Goal: Information Seeking & Learning: Learn about a topic

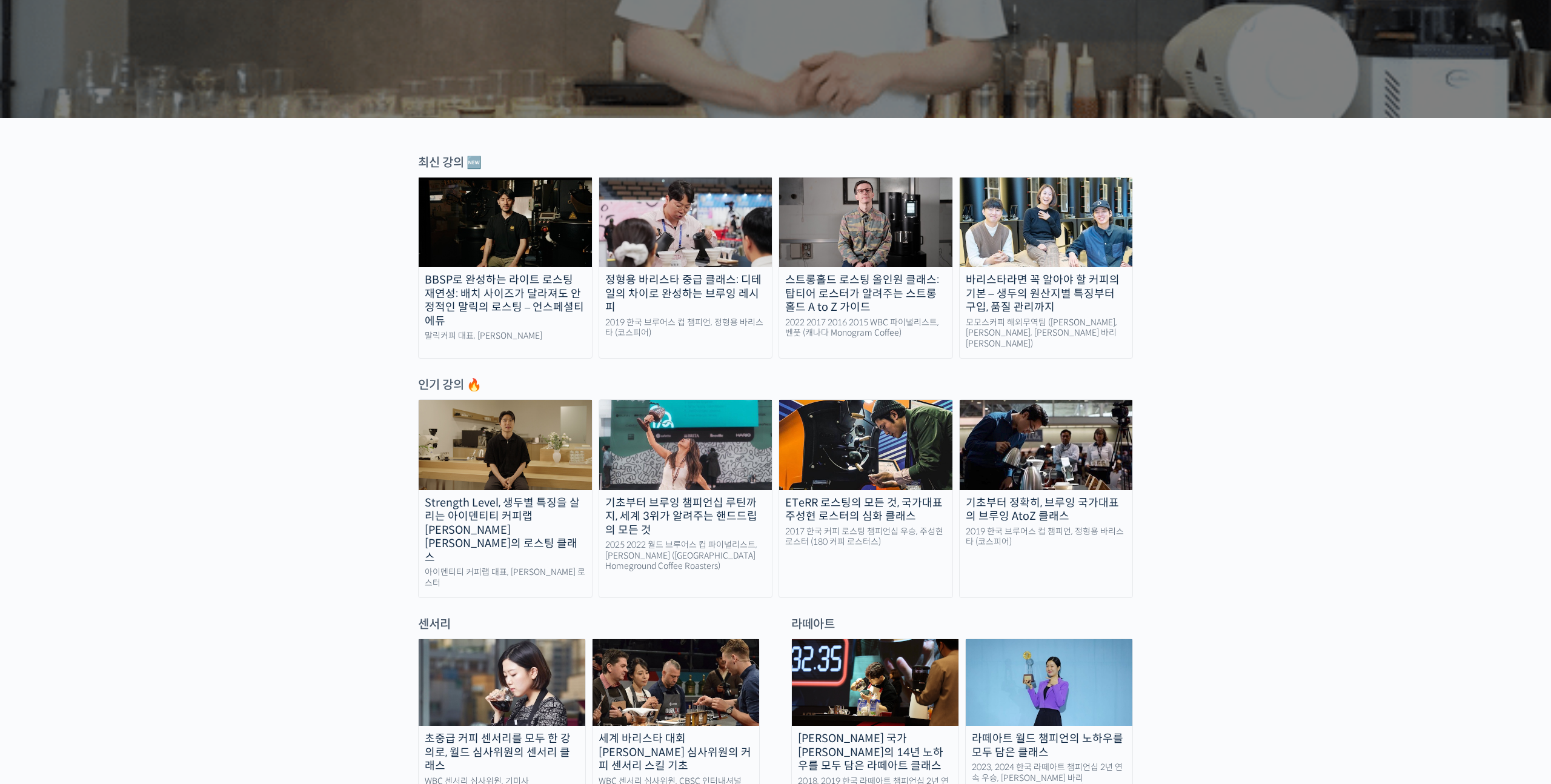
scroll to position [285, 0]
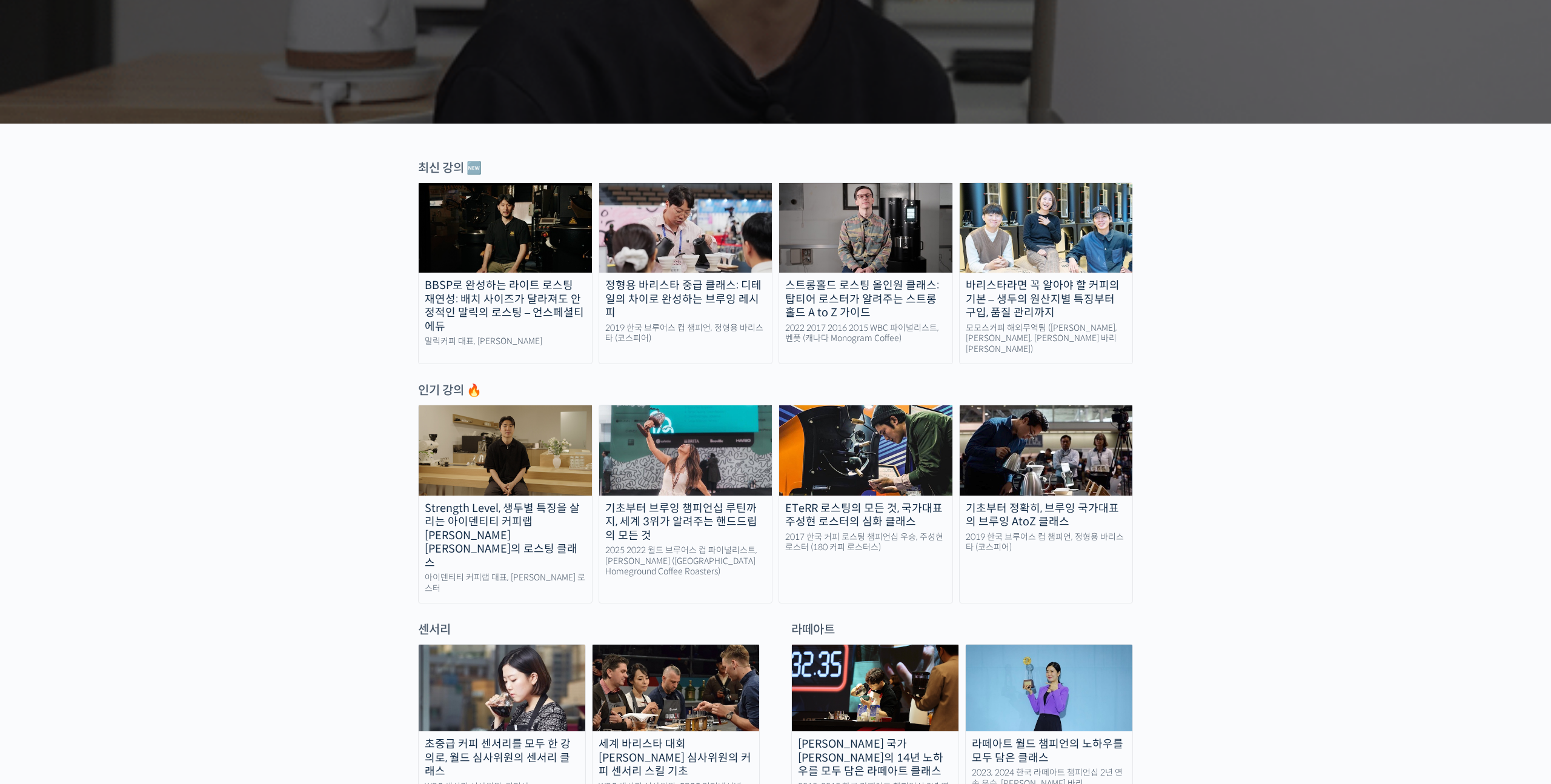
click at [542, 313] on div "BBSP로 완성하는 라이트 로스팅 재연성: 배치 사이즈가 달라져도 안정적인 말릭의 로스팅 – 언스페셜티 에듀" at bounding box center [505, 305] width 174 height 54
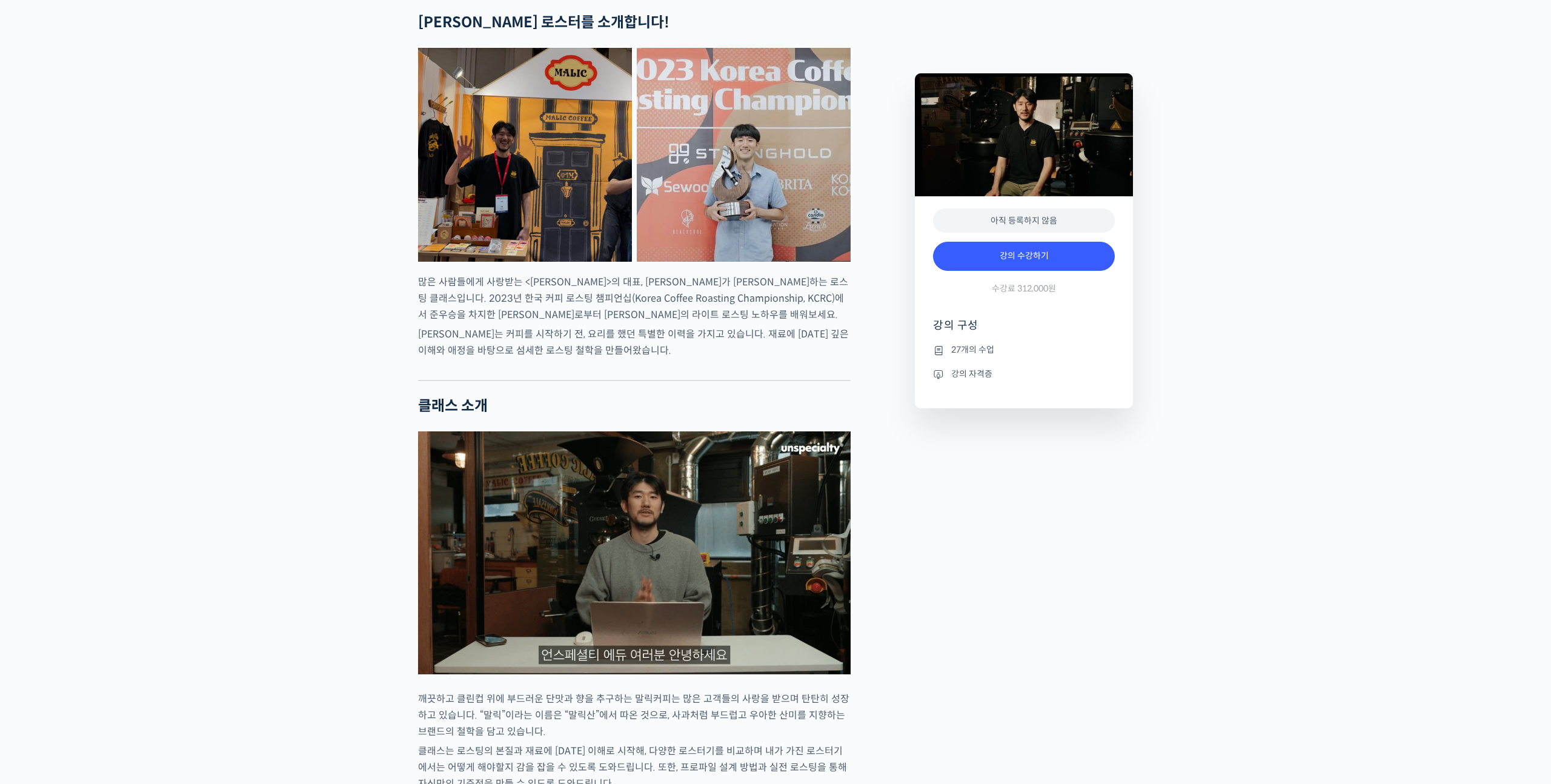
scroll to position [514, 0]
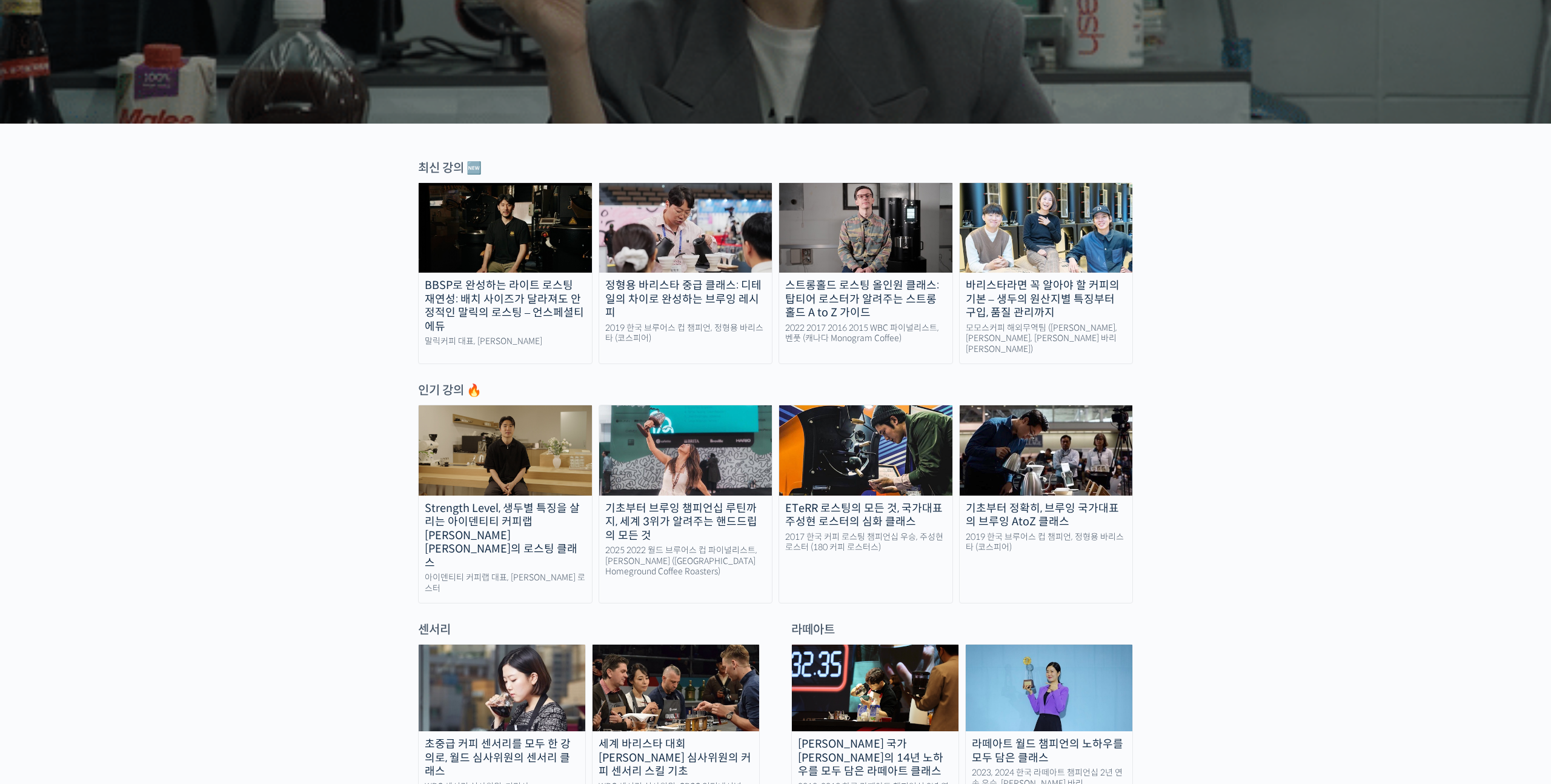
click at [872, 292] on div "스트롱홀드 로스팅 올인원 클래스: 탑티어 로스터가 알려주는 스트롱홀드 A to Z 가이드" at bounding box center [866, 299] width 174 height 41
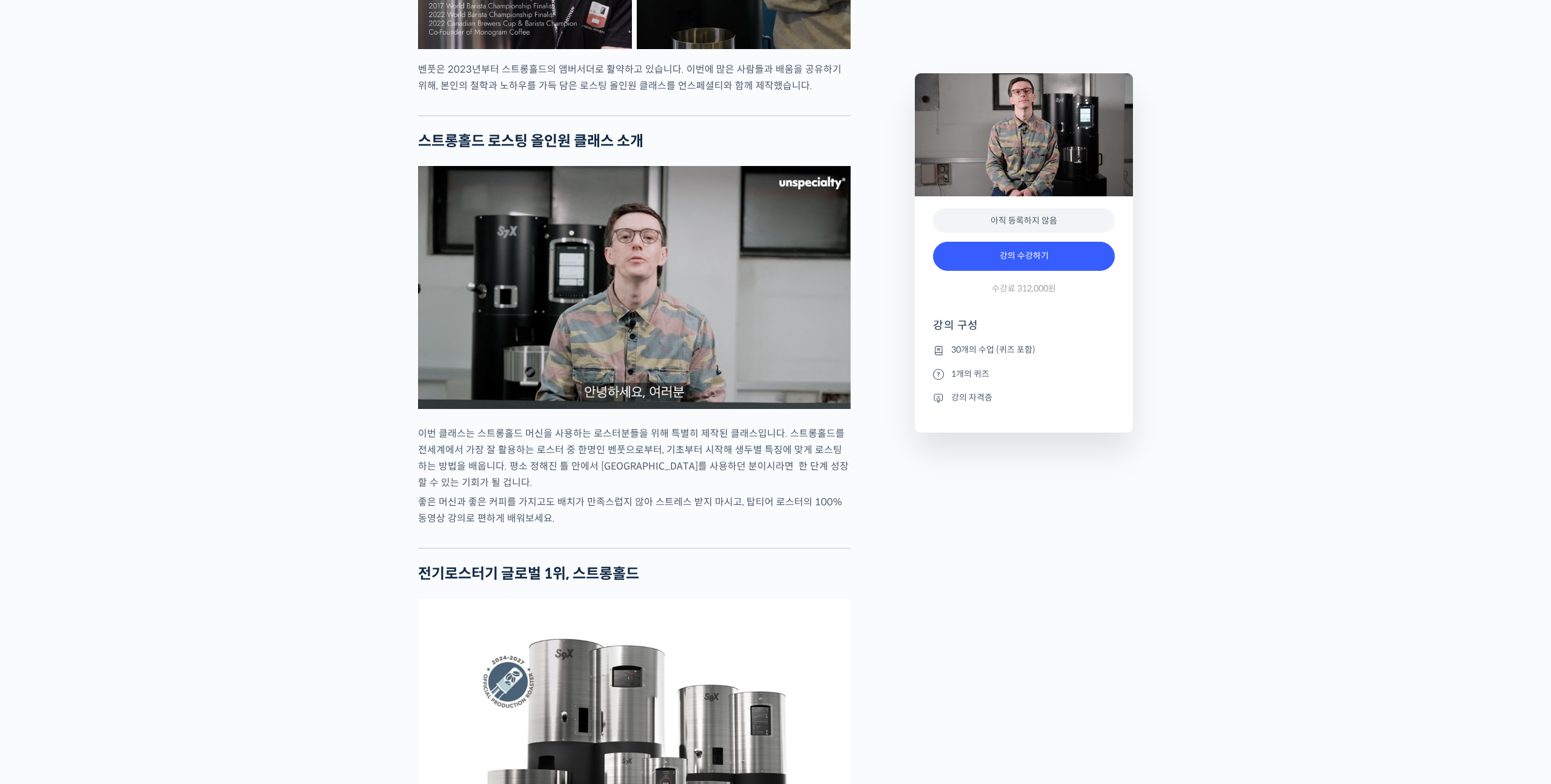
scroll to position [1087, 0]
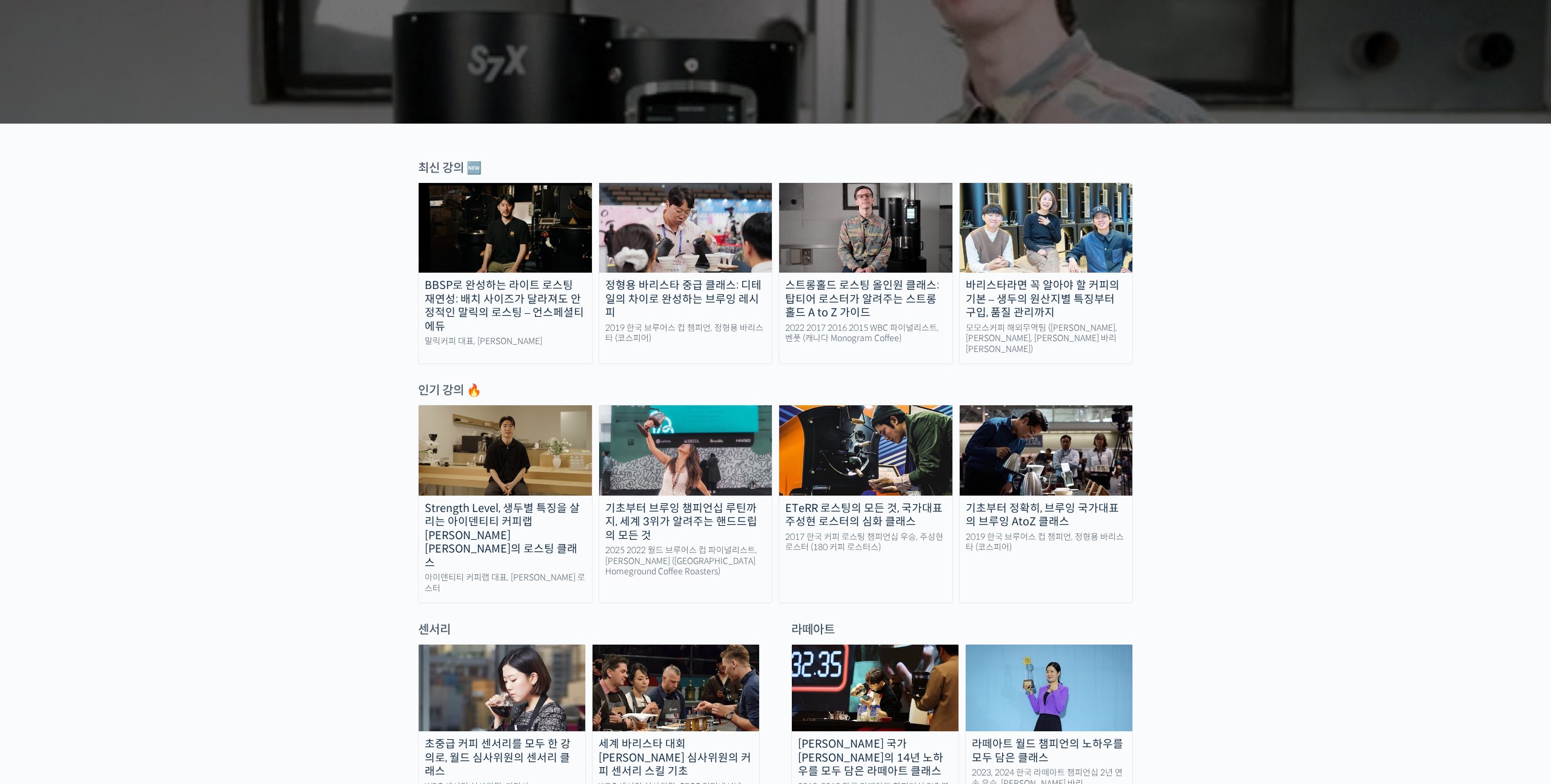
click at [1049, 294] on div "바리스타라면 꼭 알아야 할 커피의 기본 – 생두의 원산지별 특징부터 구입, 품질 관리까지" at bounding box center [1046, 299] width 174 height 41
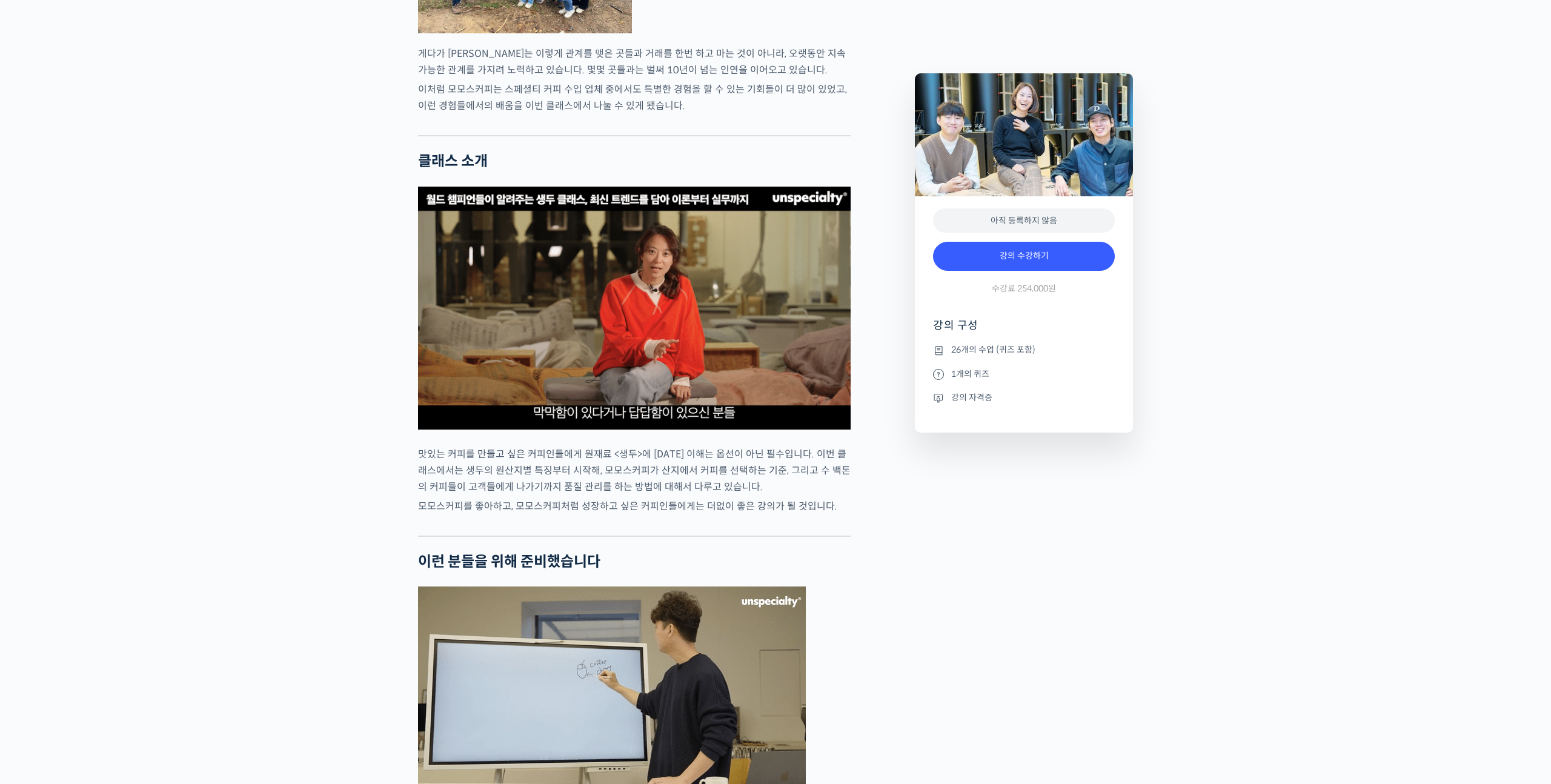
scroll to position [2158, 0]
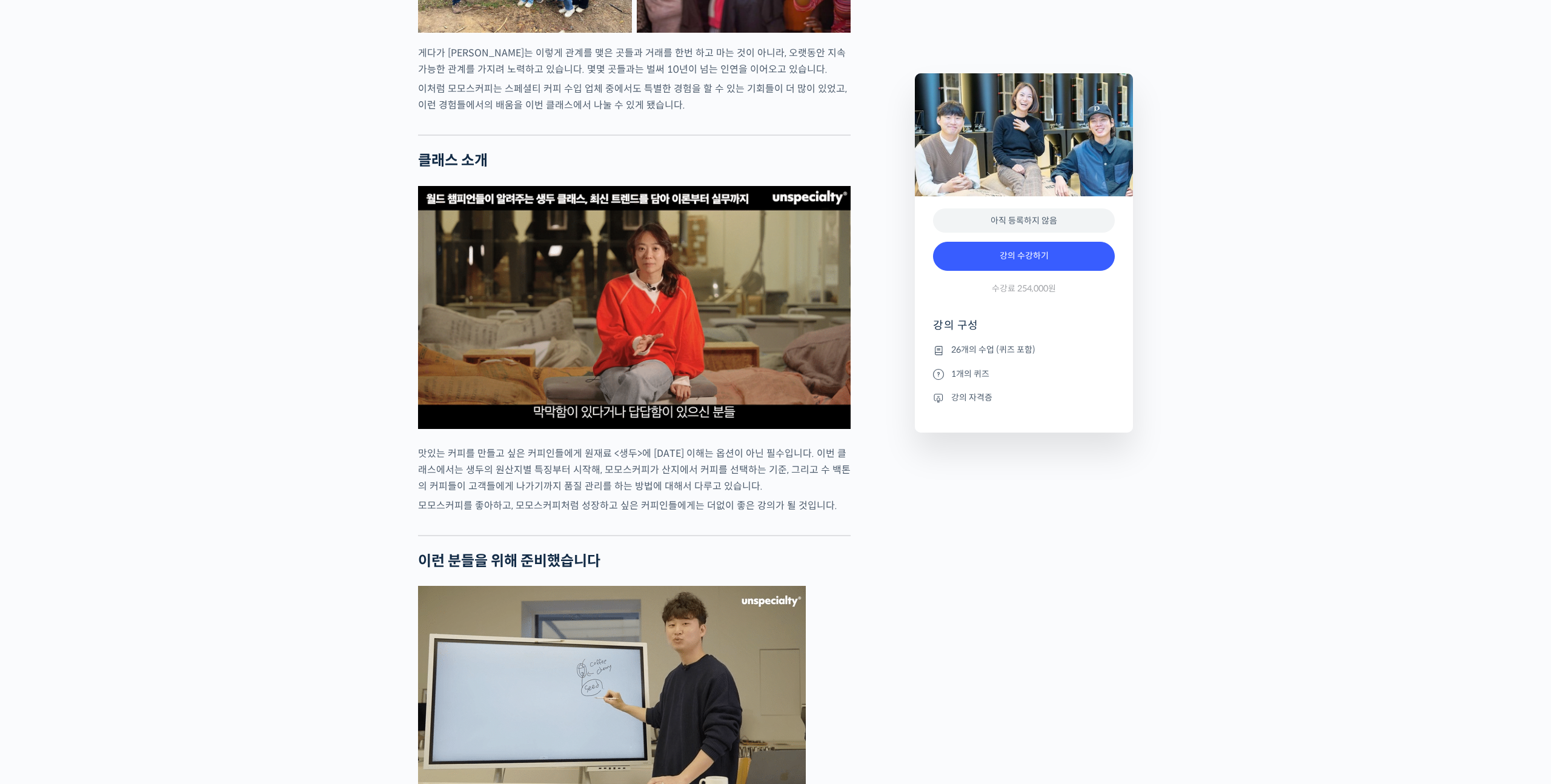
click at [537, 337] on img at bounding box center [634, 307] width 433 height 243
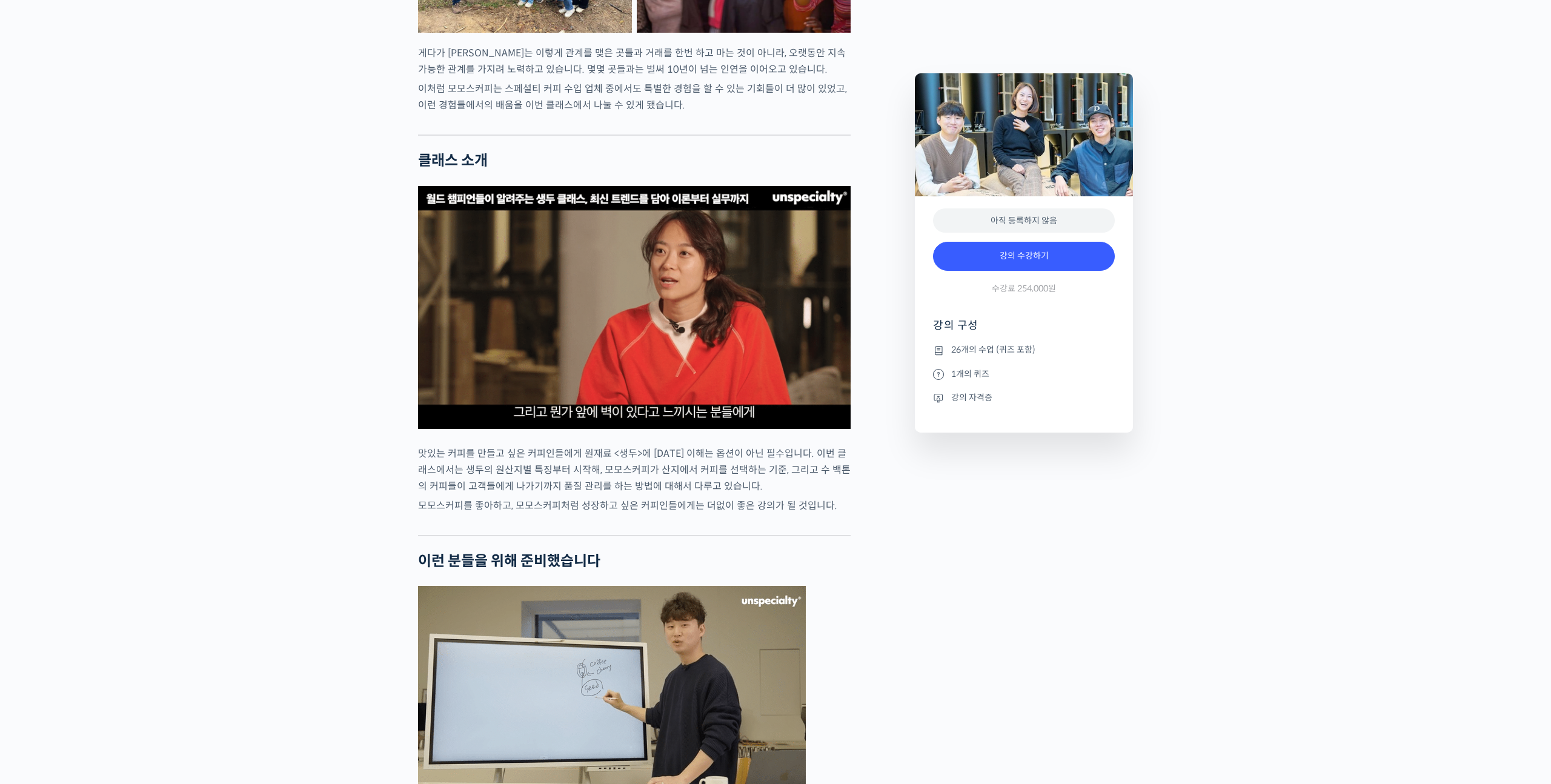
click at [627, 370] on img at bounding box center [634, 307] width 433 height 243
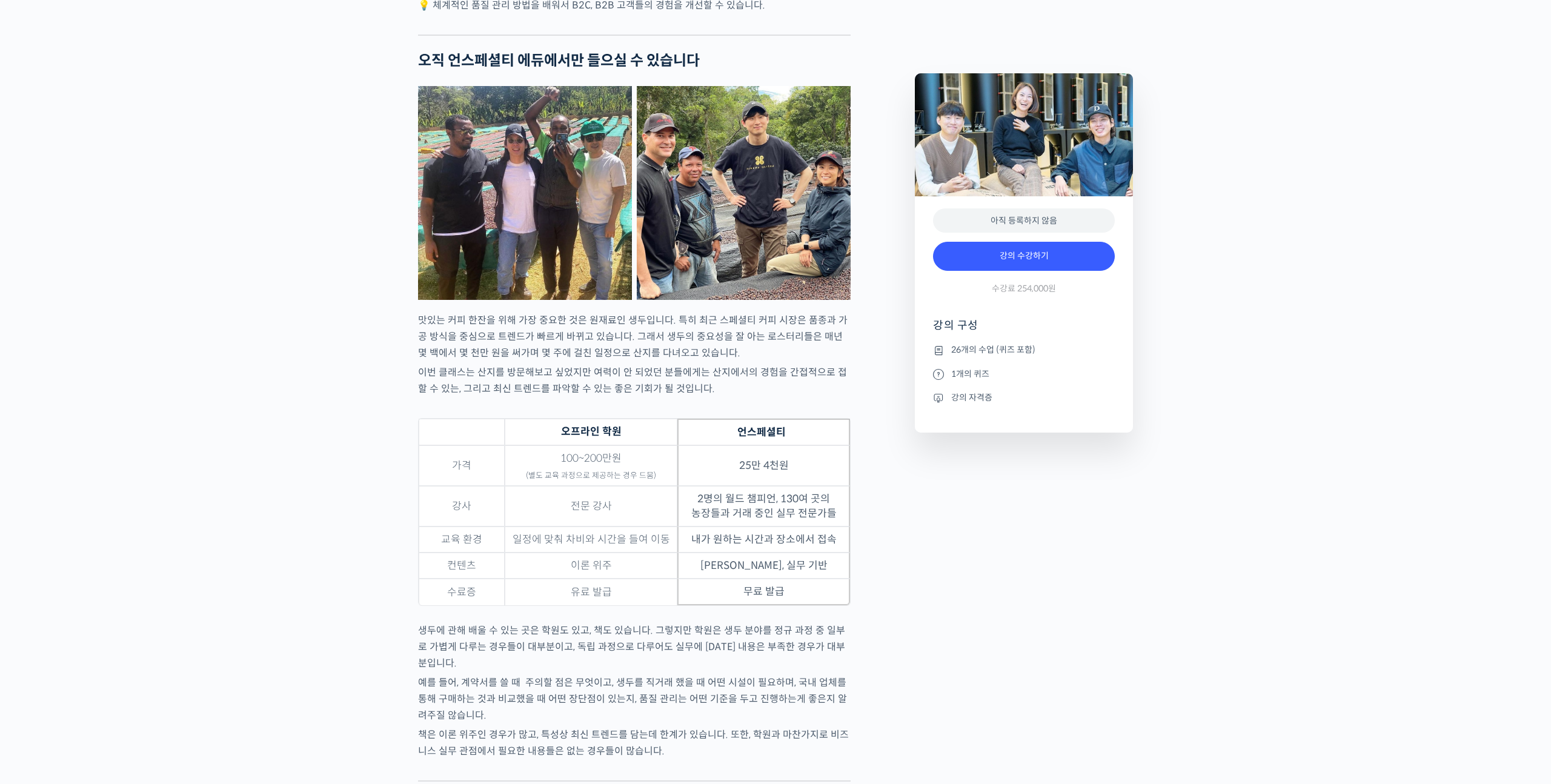
scroll to position [3622, 0]
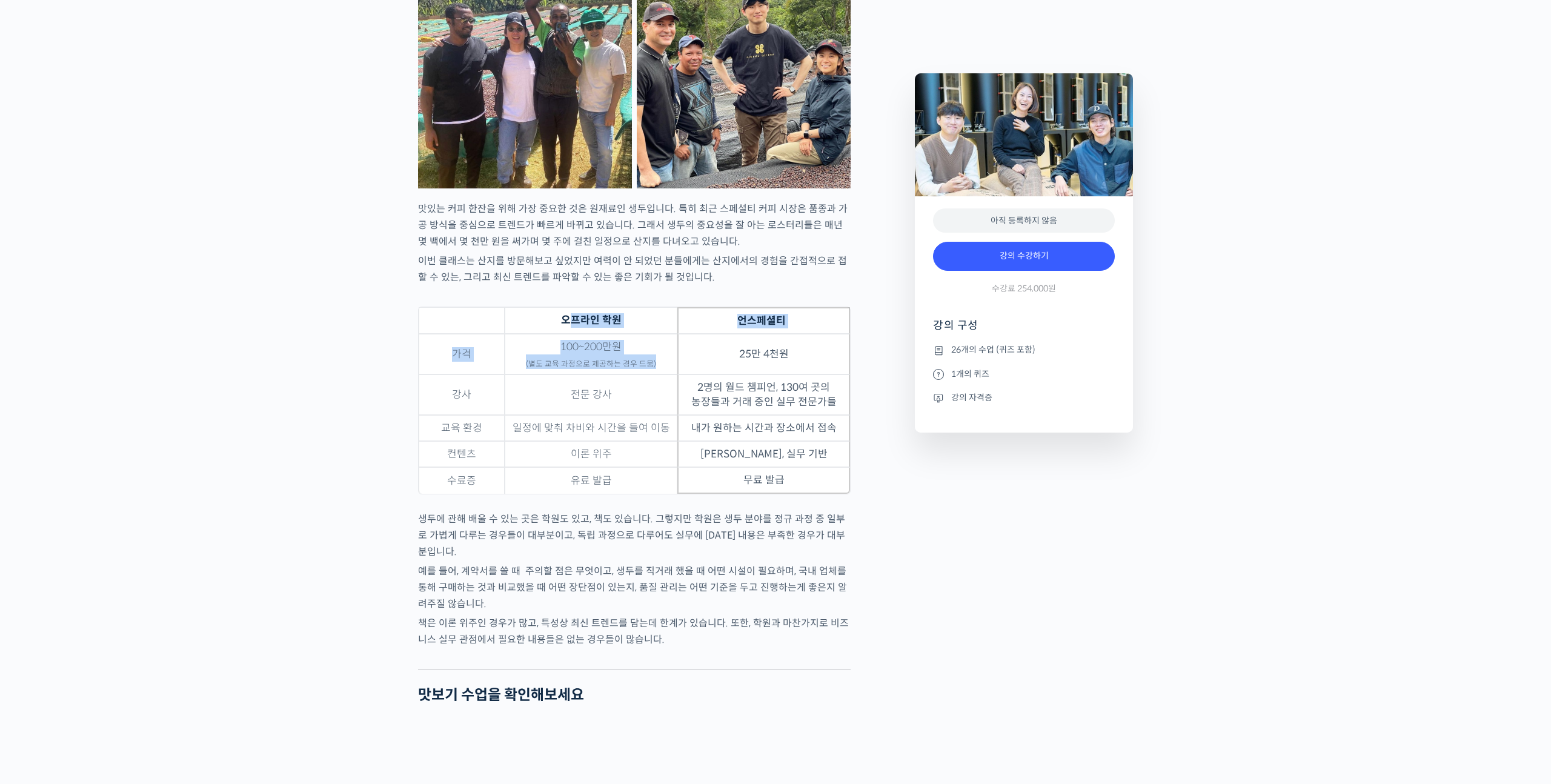
drag, startPoint x: 574, startPoint y: 348, endPoint x: 614, endPoint y: 401, distance: 66.4
click at [614, 401] on table "오프라인 학원 언스페셜티 가격 100~200만원 (별도 교육 과정으로 제공하는 경우 드뭄) 25만 4천원 강사 전문 강사 2명의 월드 챔피언,…" at bounding box center [634, 401] width 433 height 188
click at [614, 375] on td "100~200만원 (별도 교육 과정으로 제공하는 경우 드뭄)" at bounding box center [591, 354] width 173 height 40
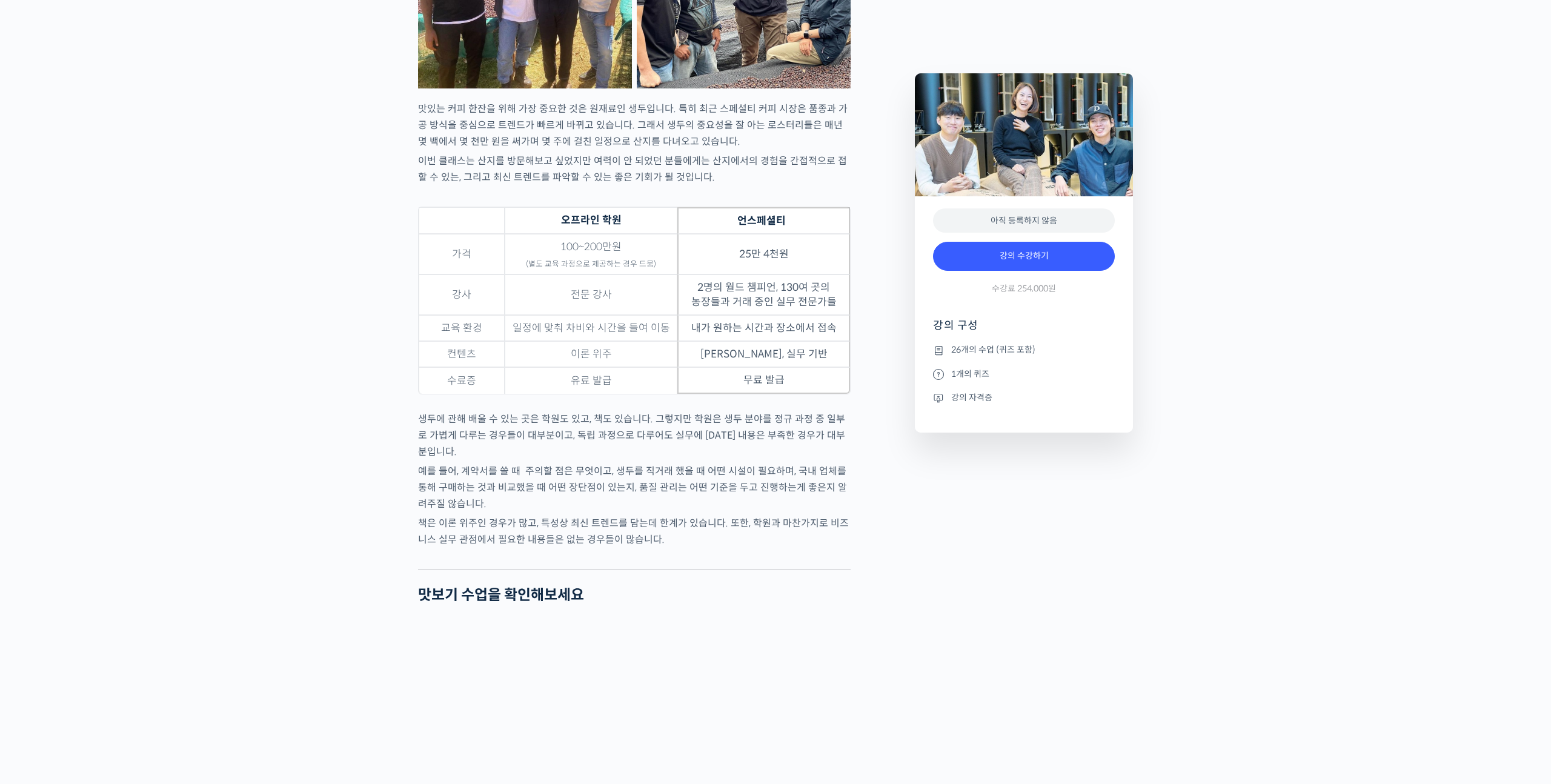
scroll to position [3780, 0]
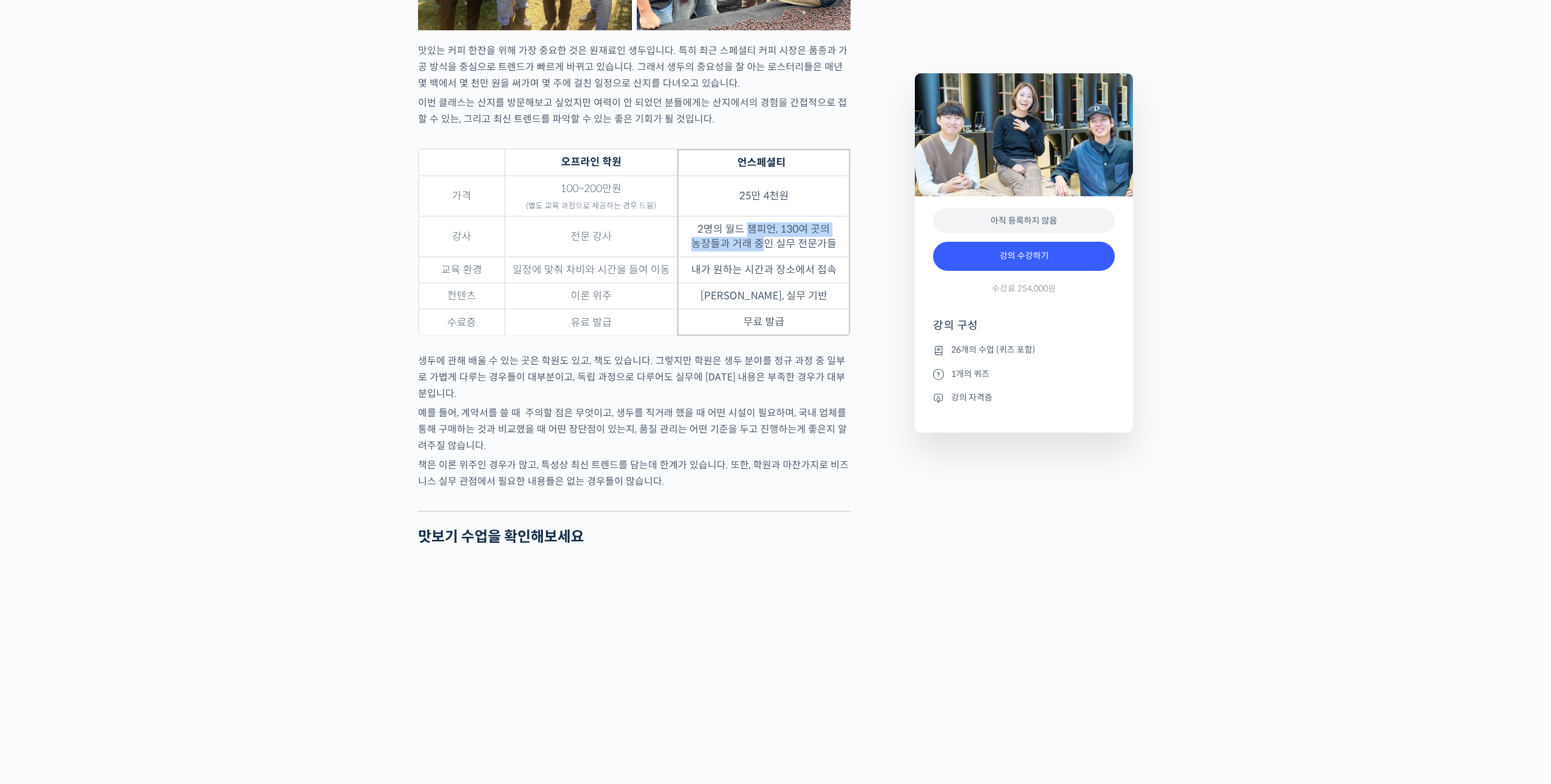
drag, startPoint x: 752, startPoint y: 256, endPoint x: 765, endPoint y: 304, distance: 49.7
click at [764, 290] on tbody "가격 100~200만원 (별도 교육 과정으로 제공하는 경우 드뭄) 25만 4천원 강사 전문 강사 2명의 월드 챔피언, 130여 곳의 농장들과 …" at bounding box center [634, 255] width 431 height 160
click at [767, 312] on tbody "가격 100~200만원 (별도 교육 과정으로 제공하는 경우 드뭄) 25만 4천원 강사 전문 강사 2명의 월드 챔피언, 130여 곳의 농장들과 …" at bounding box center [634, 255] width 431 height 160
click at [767, 309] on td "최신 트렌드, 실무 기반" at bounding box center [764, 296] width 173 height 26
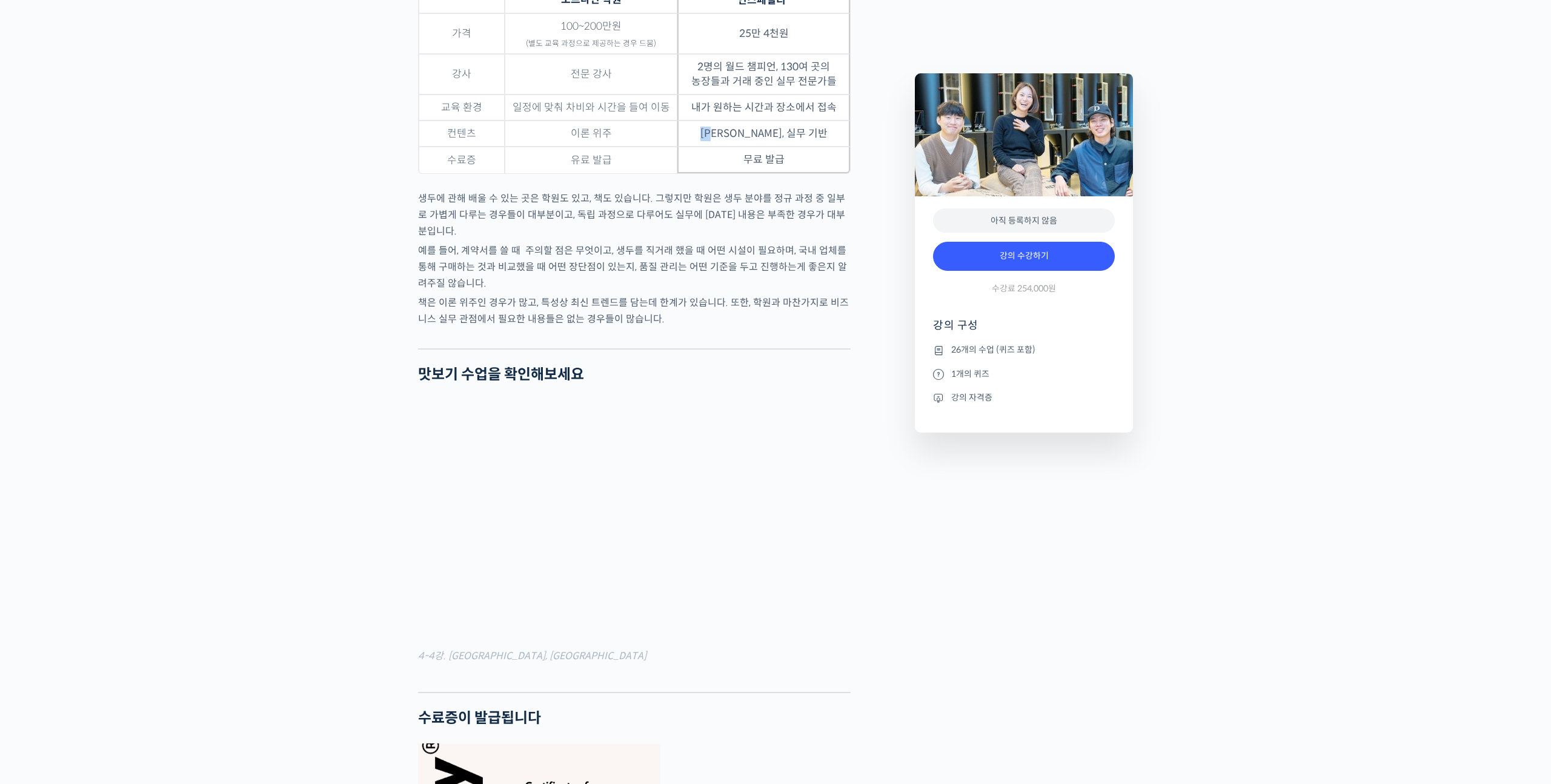
scroll to position [3958, 0]
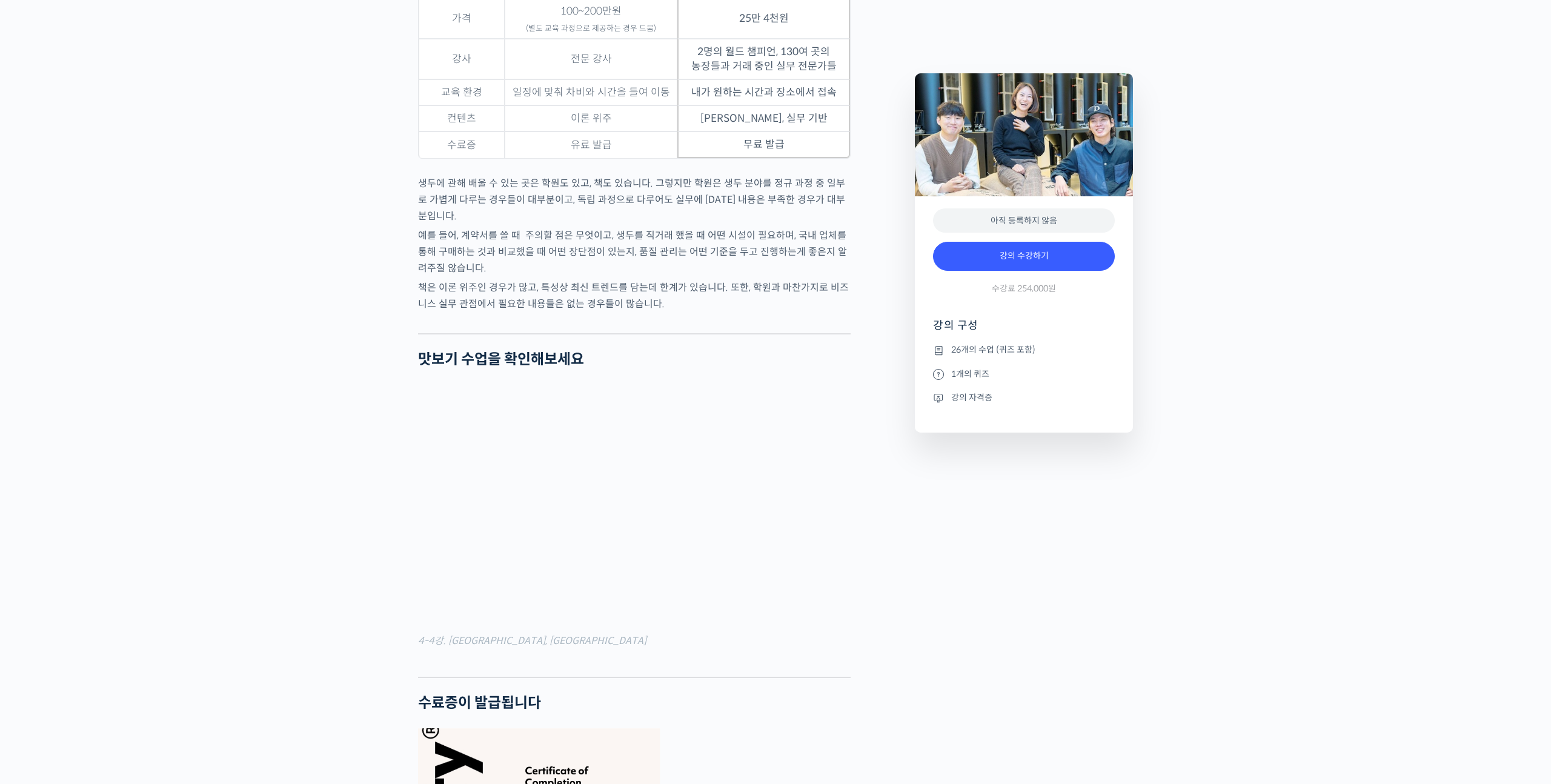
click at [732, 276] on p "예를 들어, 계약서를 쓸 때 주의할 점은 무엇이고, 생두를 직거래 했을 때 어떤 시설이 필요하며, 국내 업체를 통해 구매하는 것과 비교했을 …" at bounding box center [634, 252] width 433 height 49
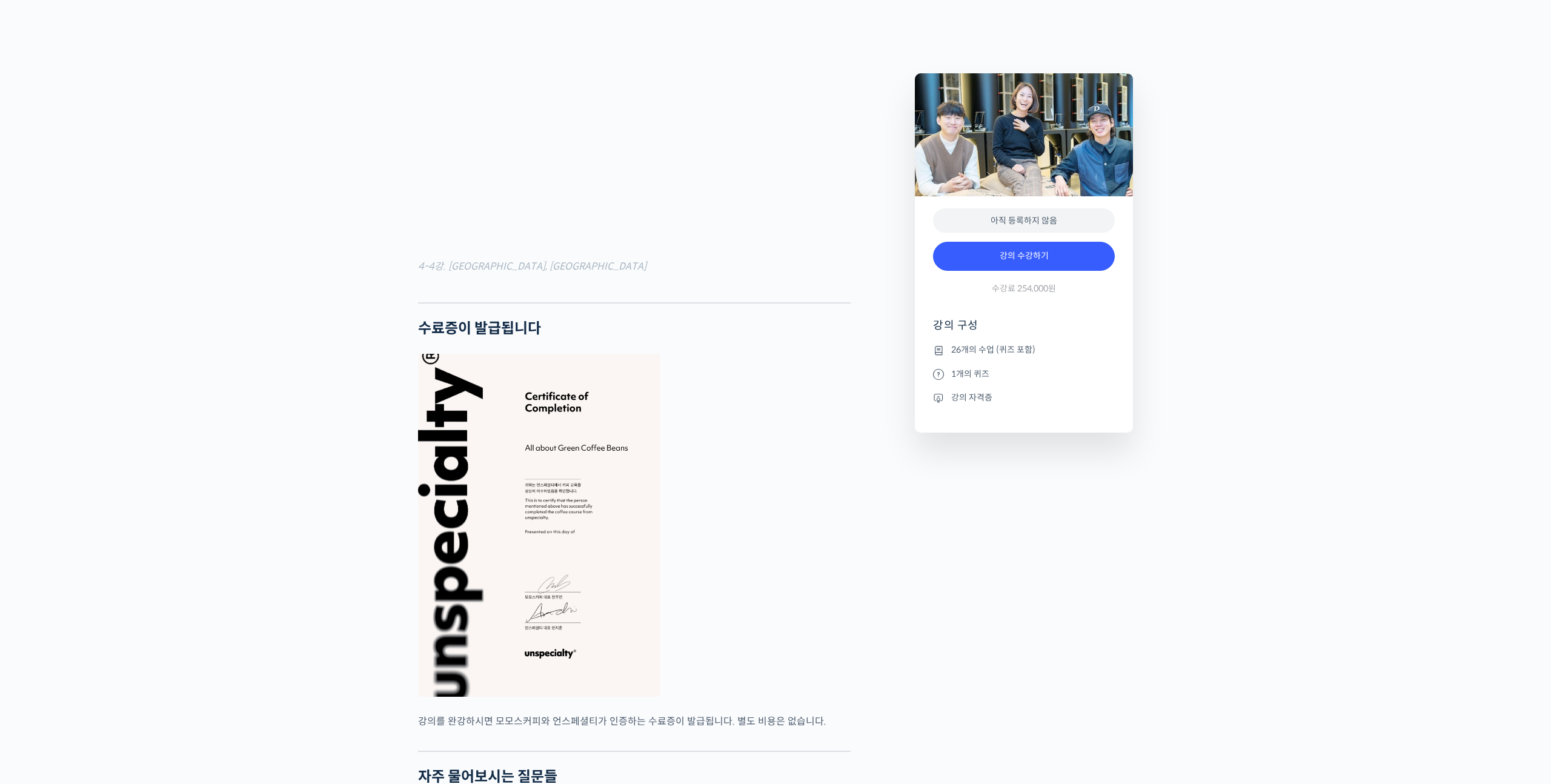
scroll to position [4387, 0]
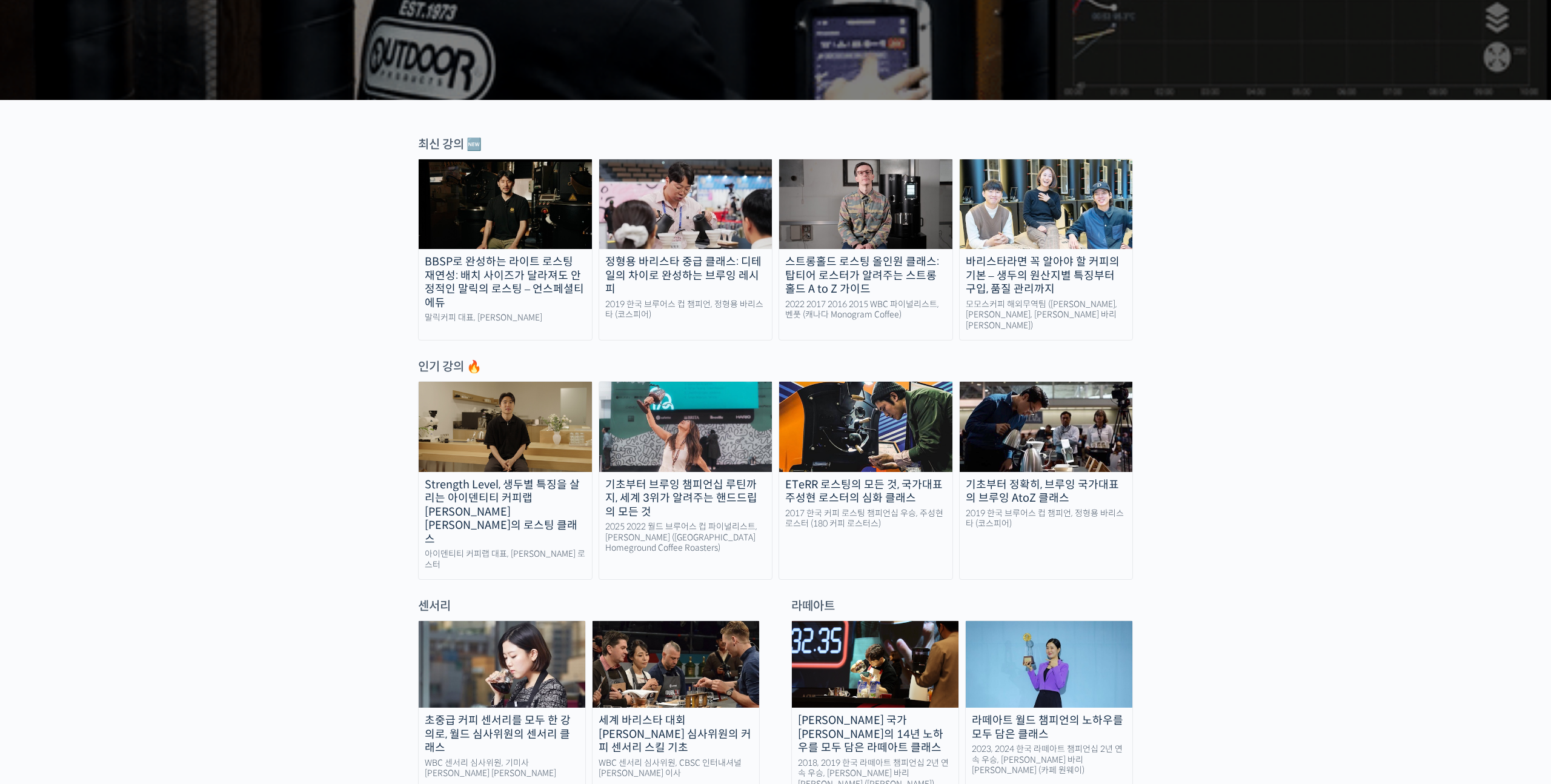
scroll to position [453, 0]
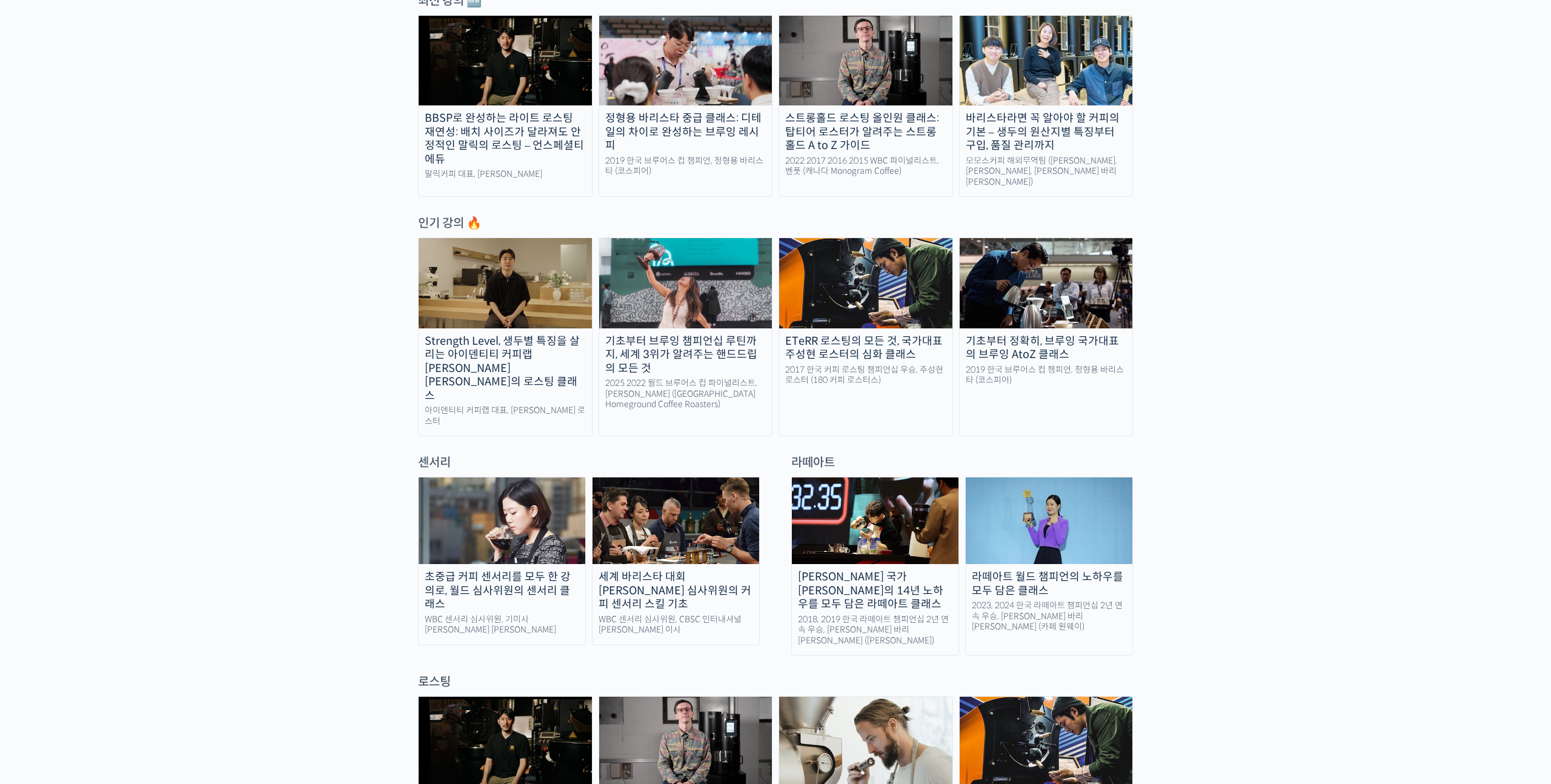
click at [527, 299] on img at bounding box center [505, 283] width 174 height 89
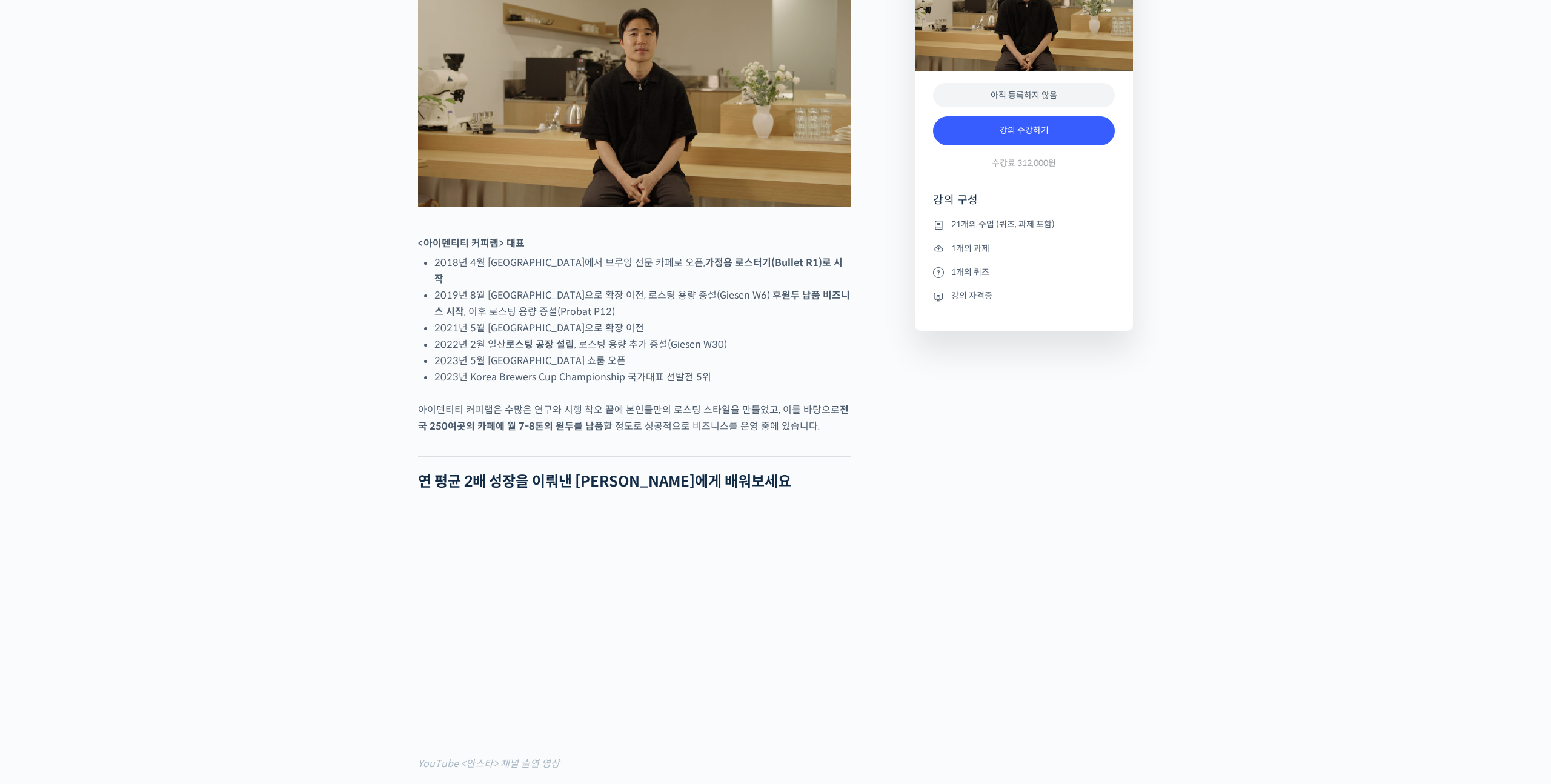
scroll to position [603, 0]
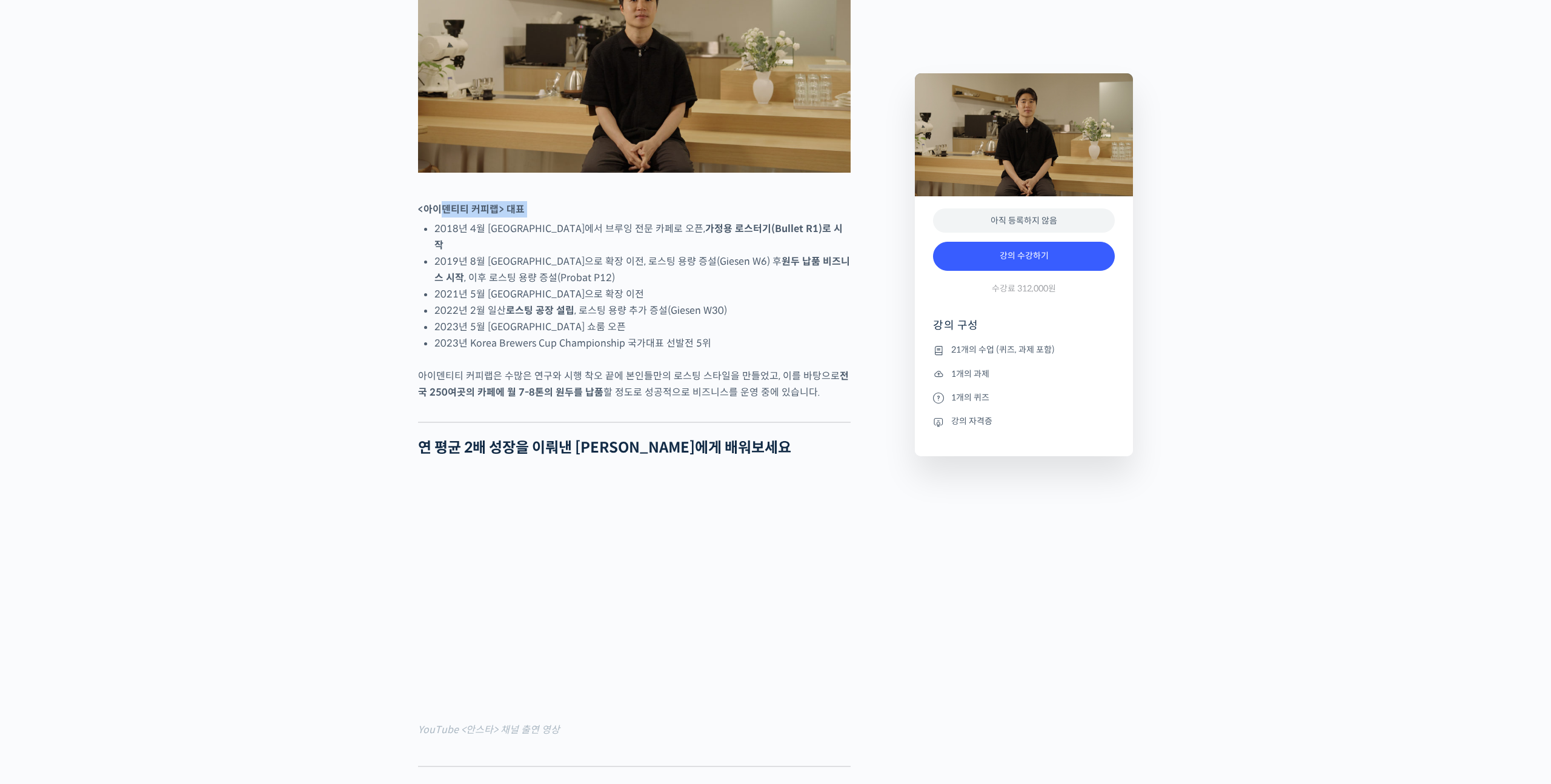
drag, startPoint x: 440, startPoint y: 257, endPoint x: 483, endPoint y: 270, distance: 44.9
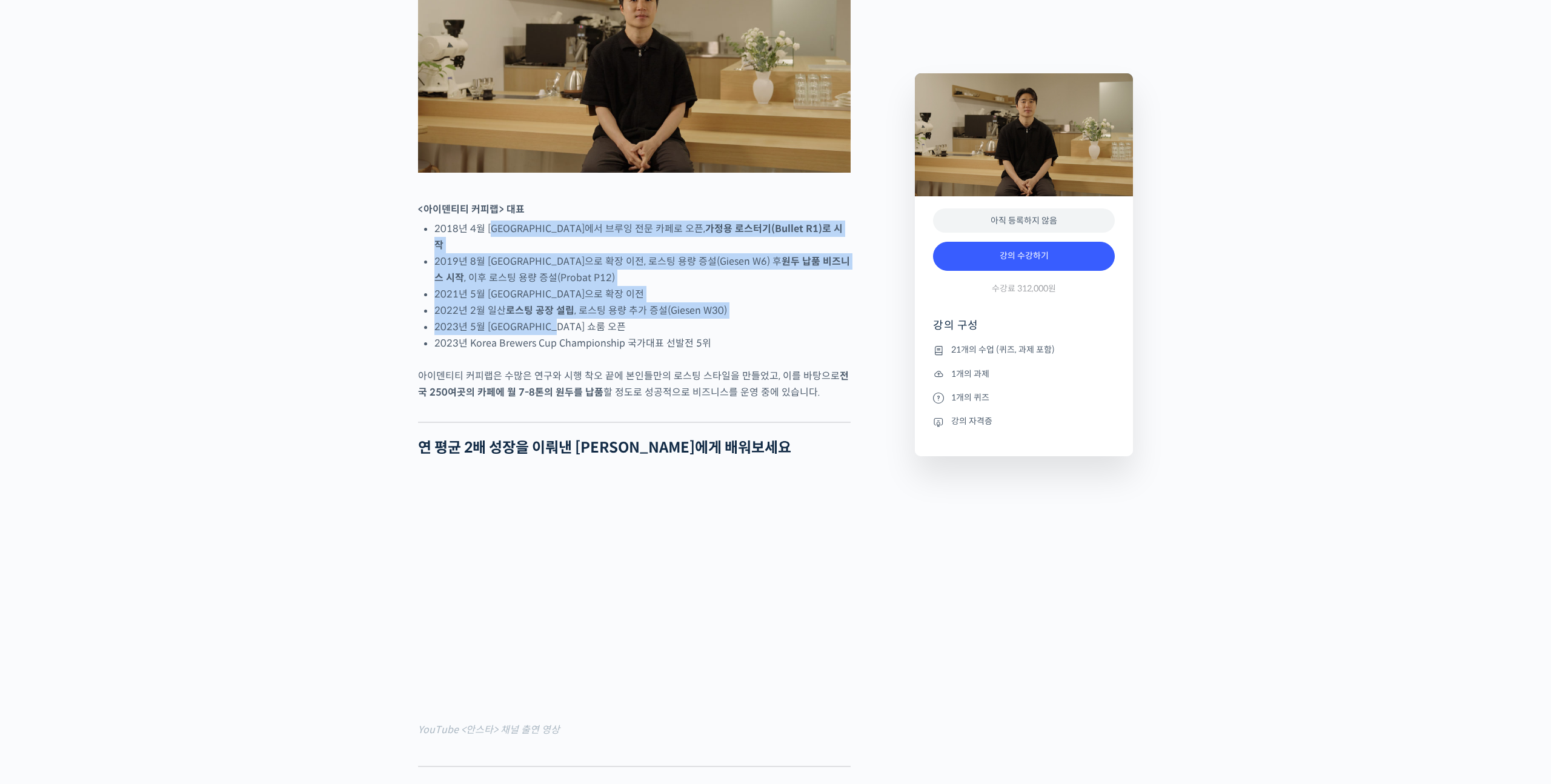
drag, startPoint x: 524, startPoint y: 296, endPoint x: 576, endPoint y: 352, distance: 76.4
click at [574, 351] on ul "2018년 4월 서울 효창동에서 브루잉 전문 카페로 오픈, 가정용 로스터기(Bullet R1)로 시작 2019년 8월 서울 망원동으로 확장 …" at bounding box center [642, 286] width 416 height 131
click at [577, 335] on li "2023년 5월 서울 서교동 쇼룸 오픈" at bounding box center [642, 327] width 416 height 16
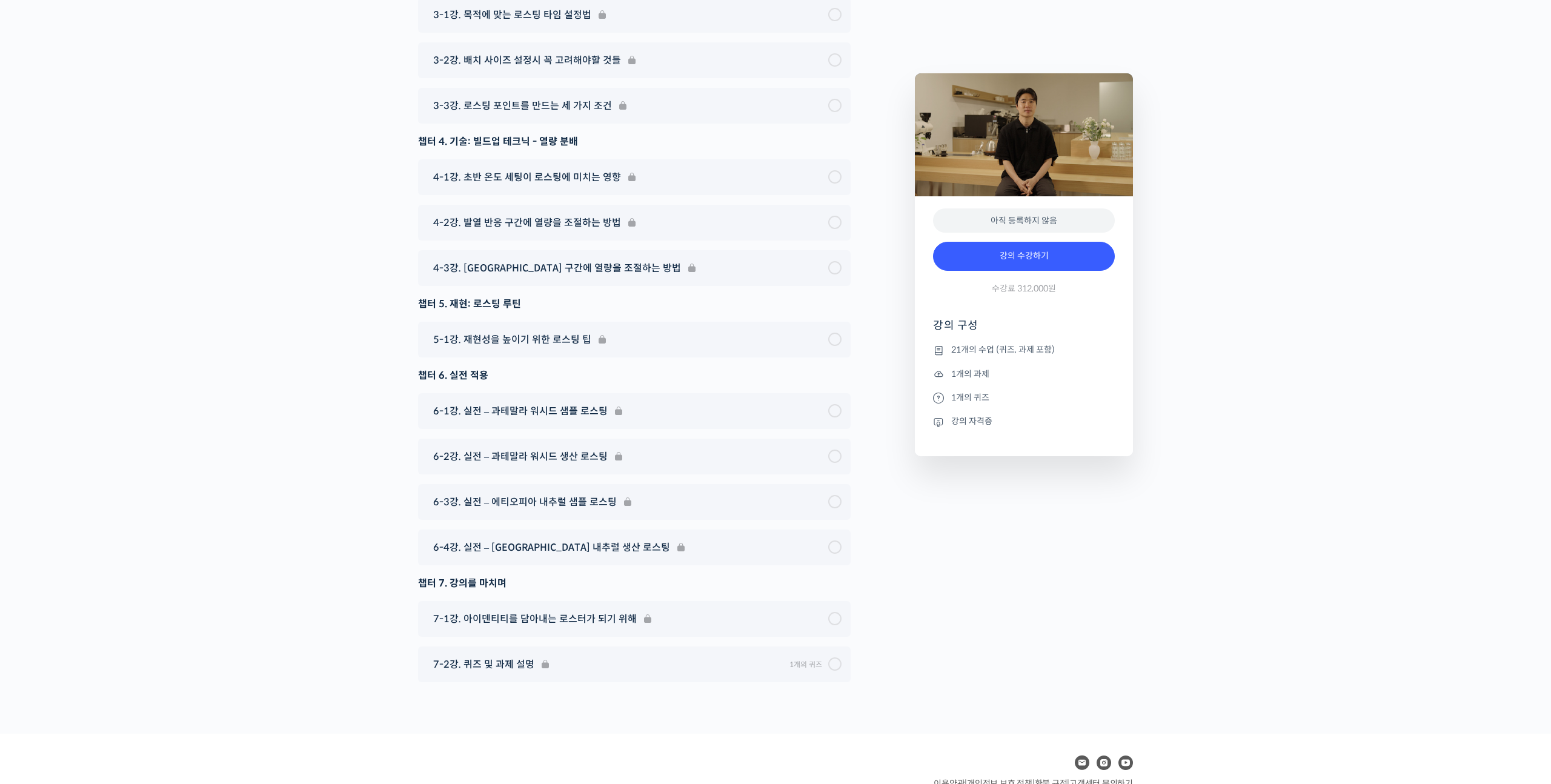
scroll to position [6812, 0]
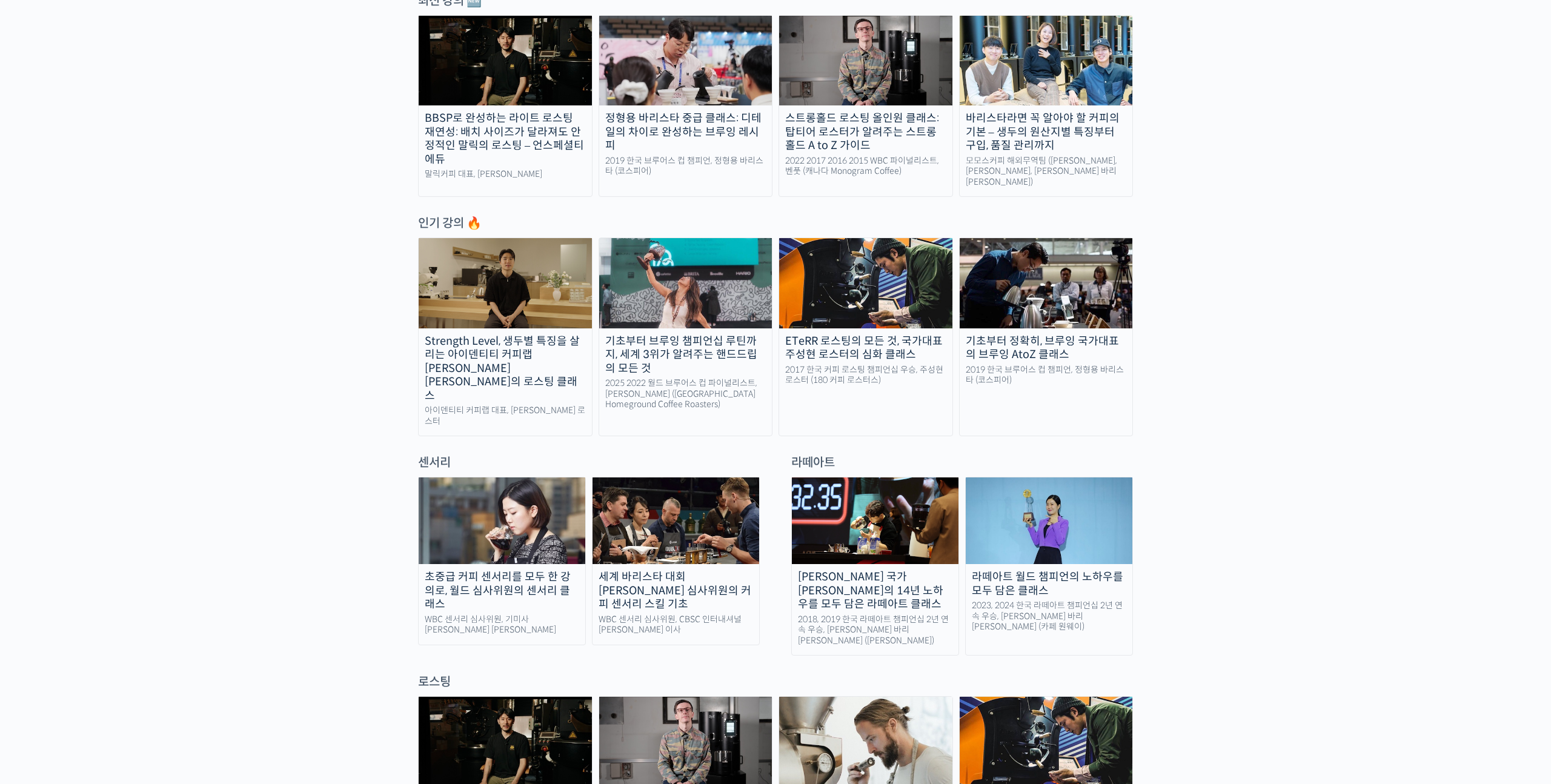
click at [778, 436] on div at bounding box center [776, 445] width 715 height 18
click at [526, 492] on img at bounding box center [502, 520] width 167 height 86
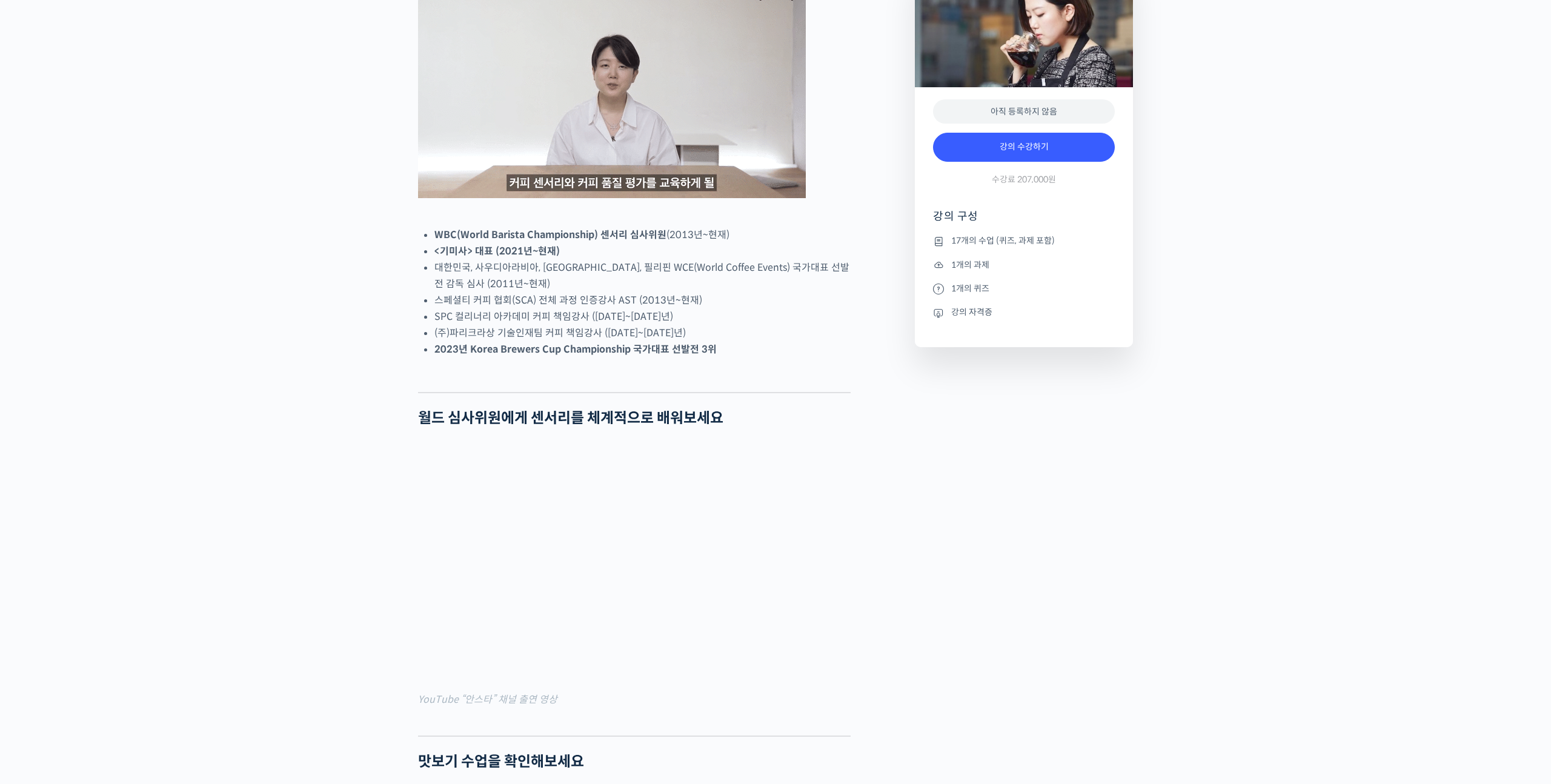
scroll to position [896, 0]
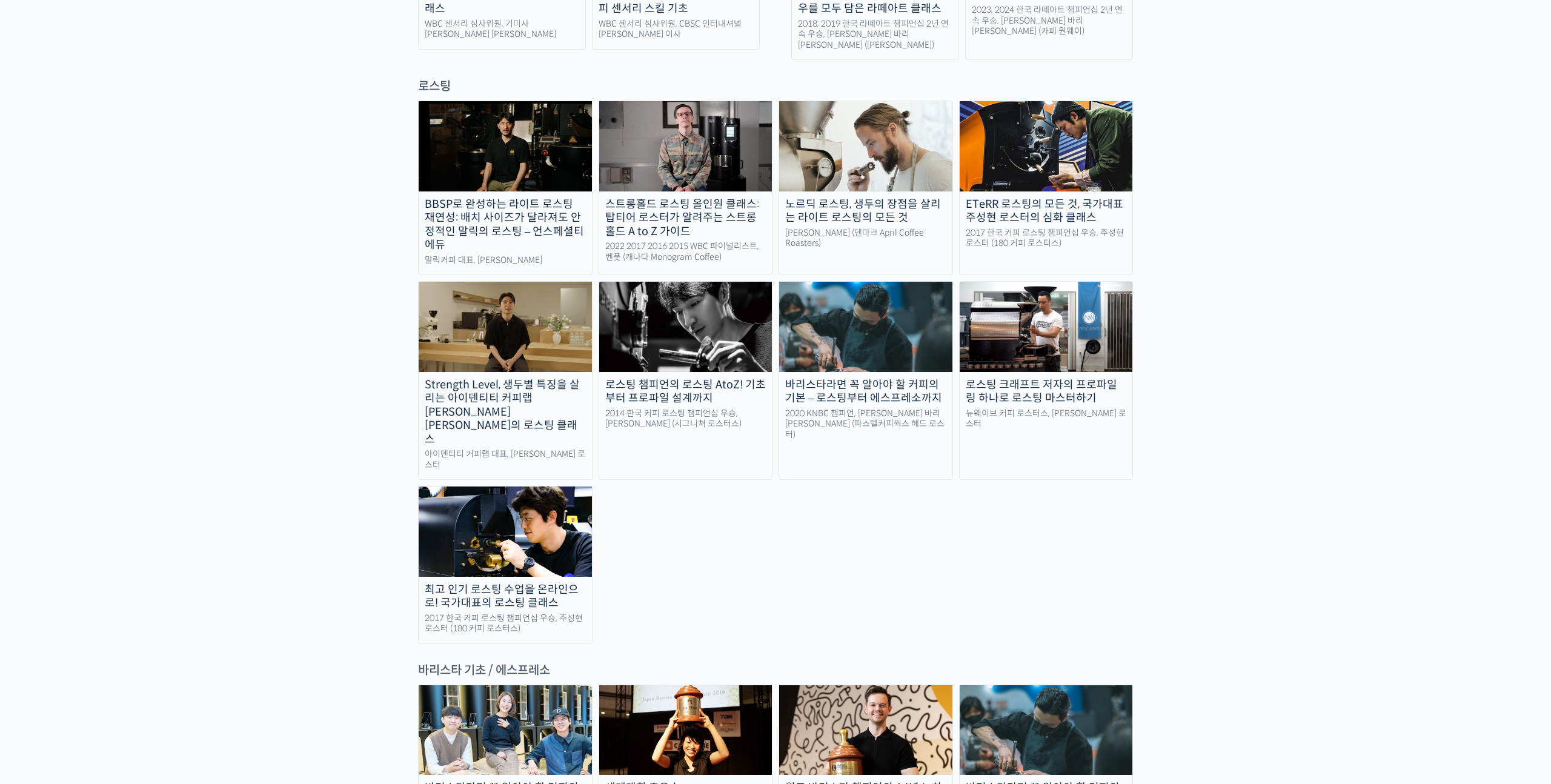
scroll to position [1188, 0]
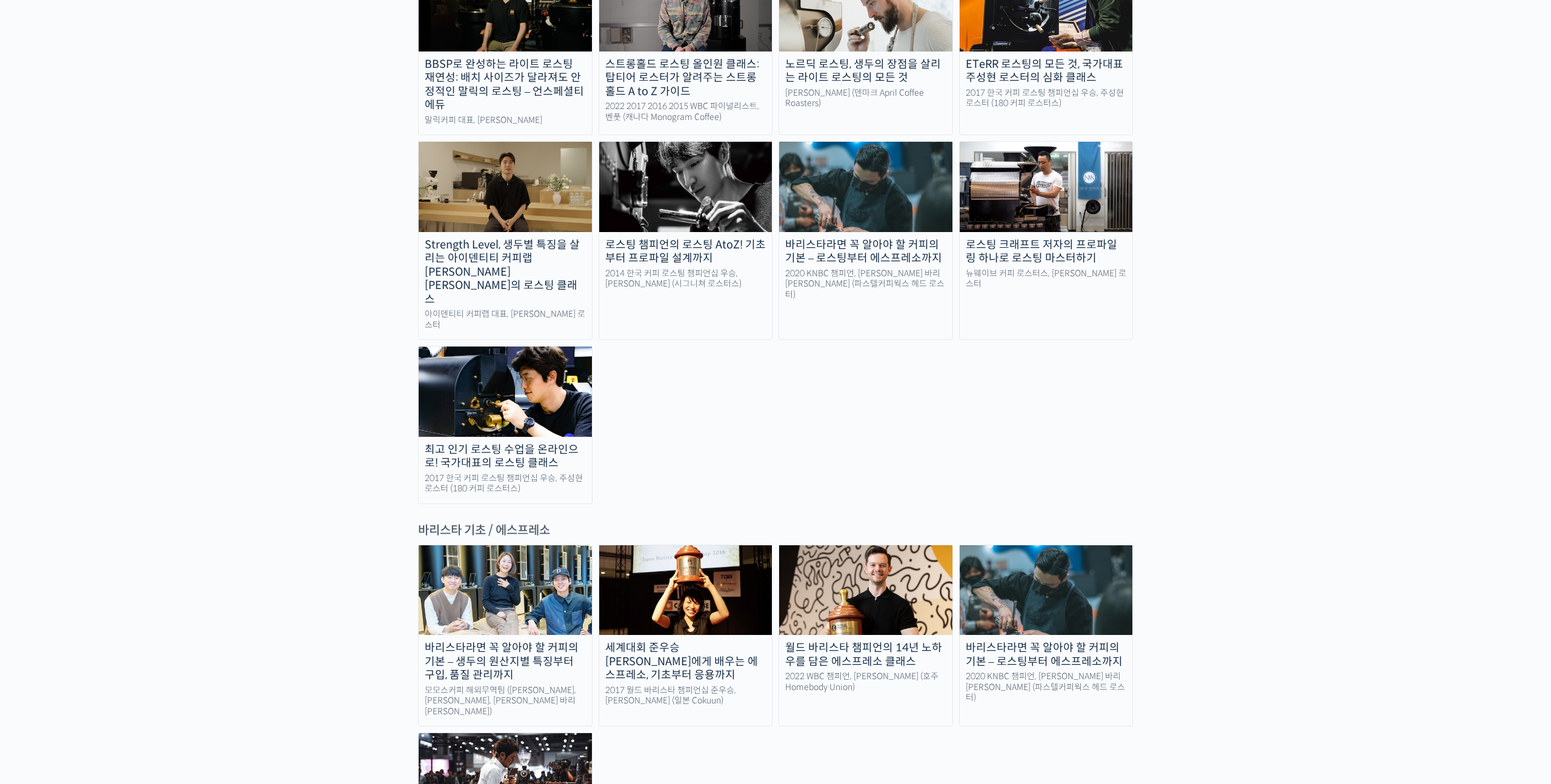
click at [483, 443] on div "최고 인기 로스팅 수업을 온라인으로! 국가대표의 로스팅 클래스" at bounding box center [505, 456] width 174 height 28
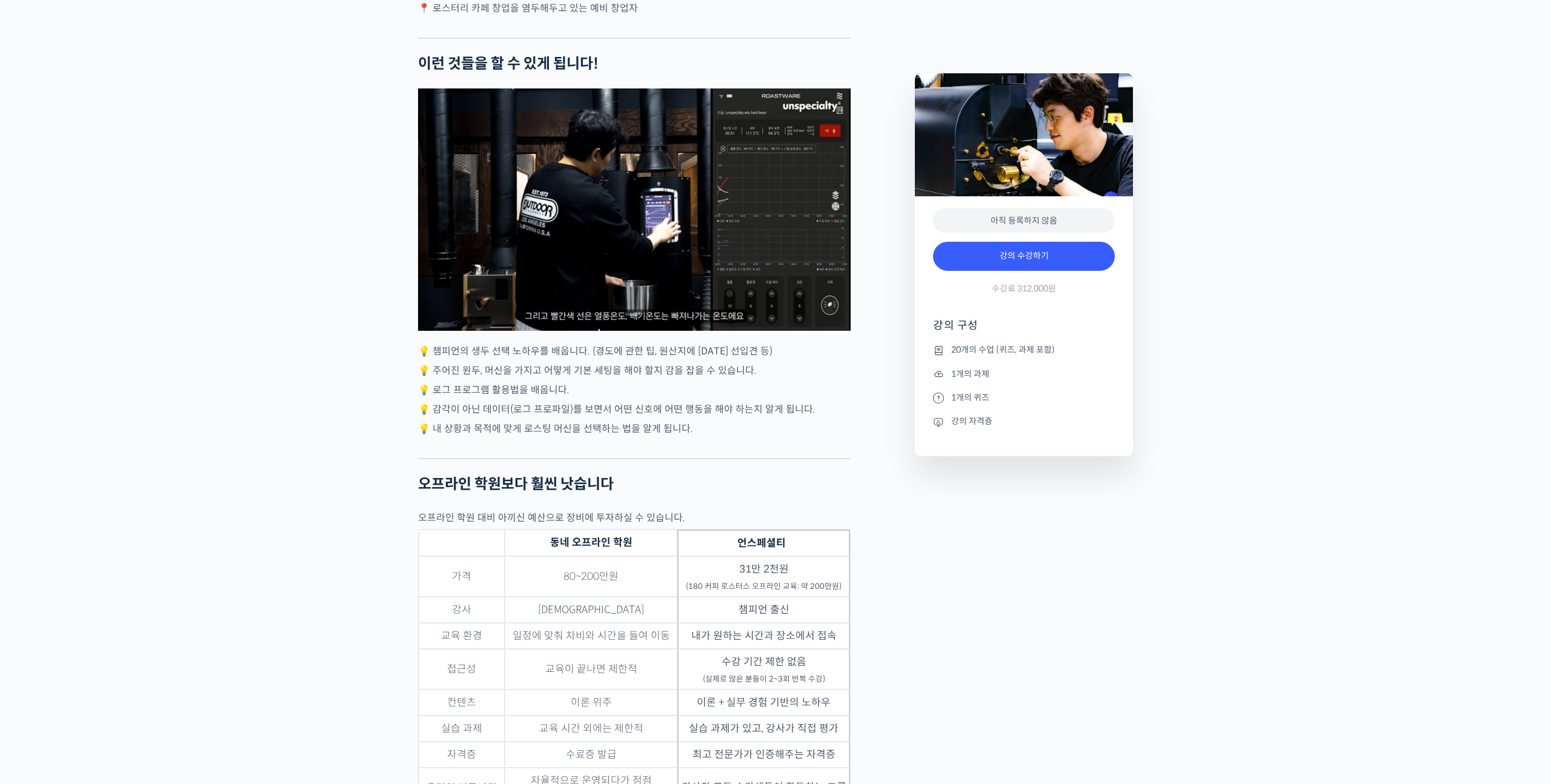
scroll to position [2445, 0]
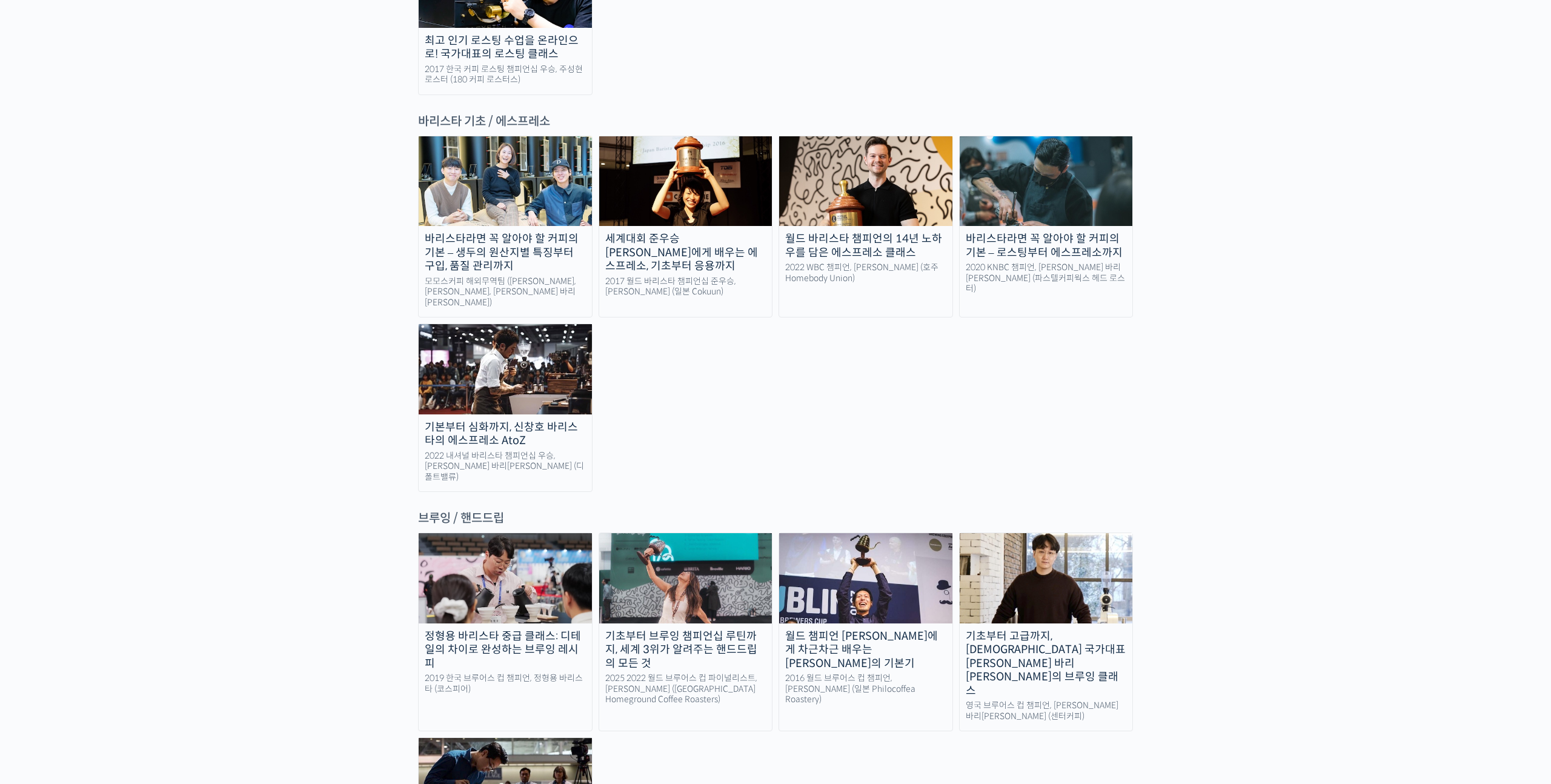
scroll to position [1704, 0]
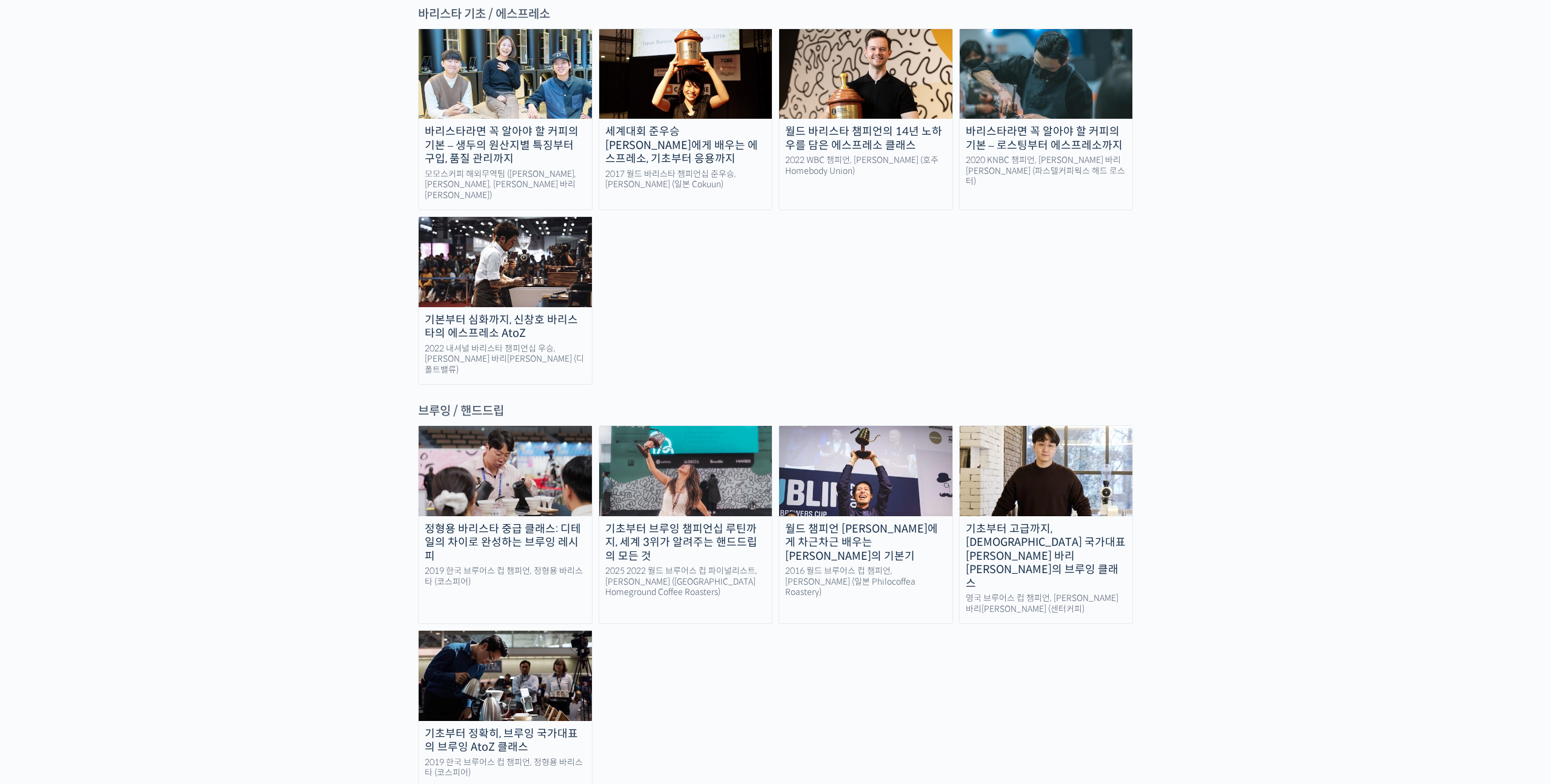
click at [1100, 522] on div "기초부터 고급까지, [DEMOGRAPHIC_DATA] 국가대표 [PERSON_NAME] 바리[PERSON_NAME]의 브루잉 클래스" at bounding box center [1046, 556] width 174 height 68
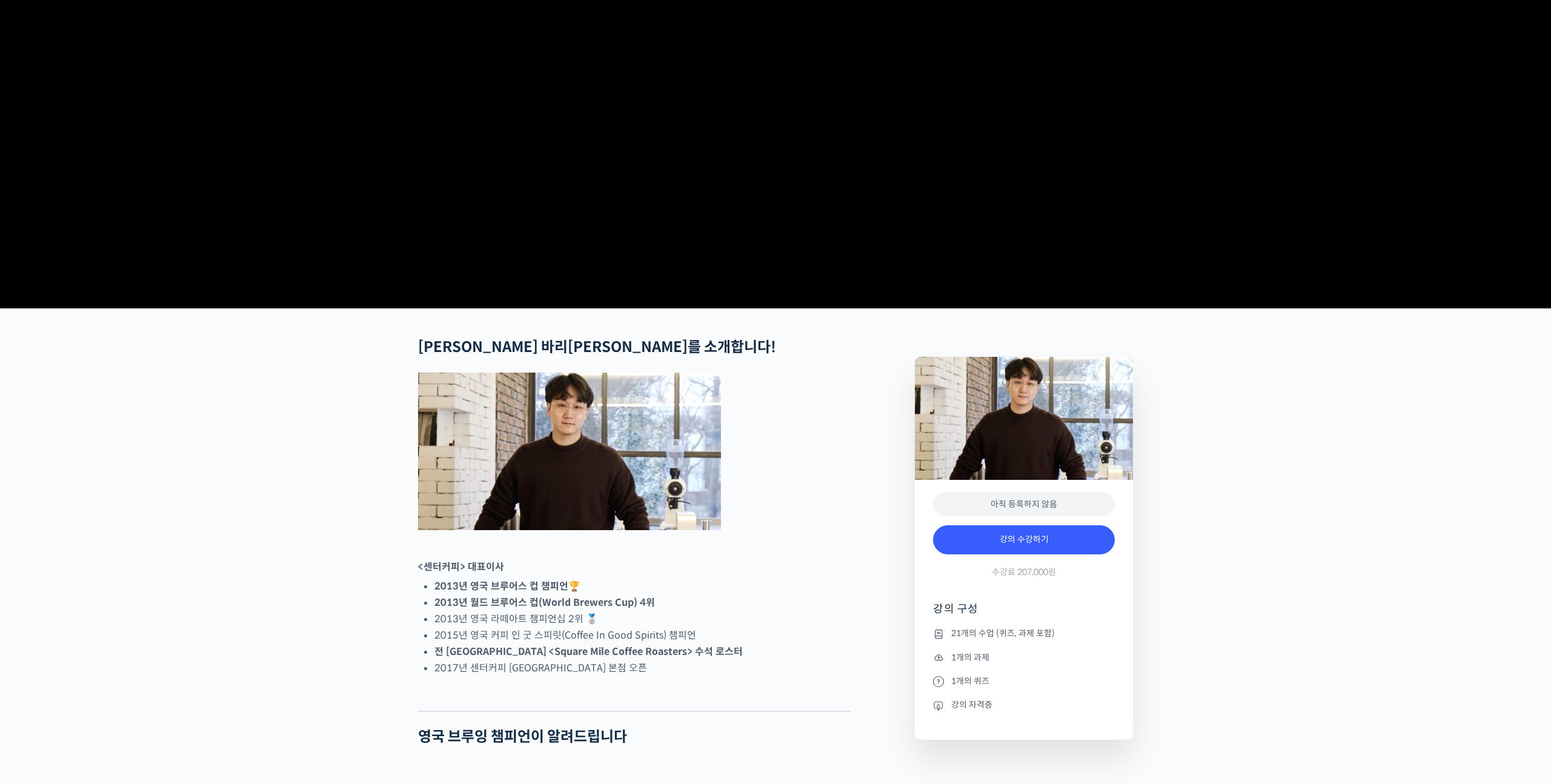
scroll to position [178, 0]
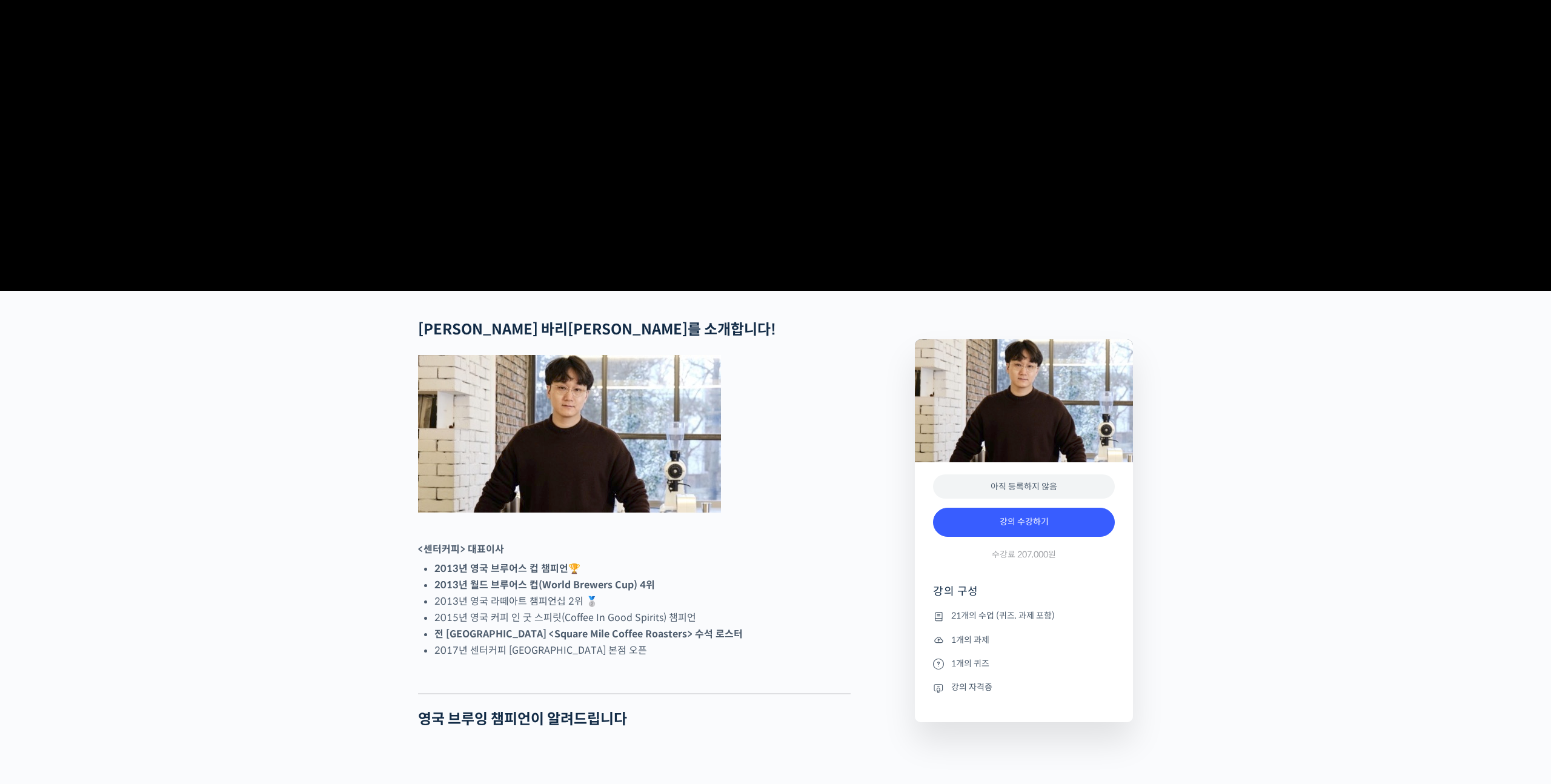
click at [768, 175] on video at bounding box center [776, 77] width 715 height 418
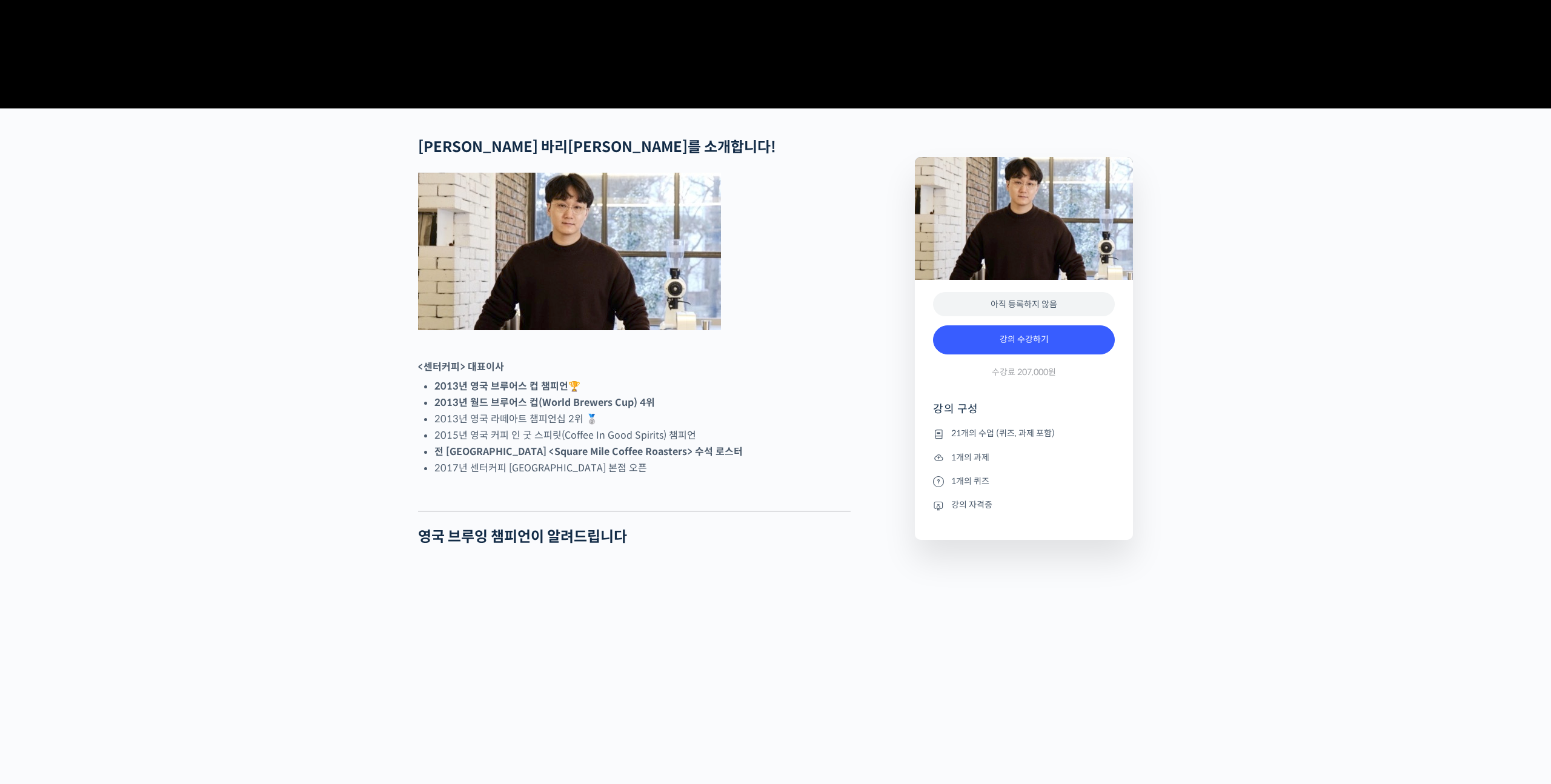
scroll to position [366, 0]
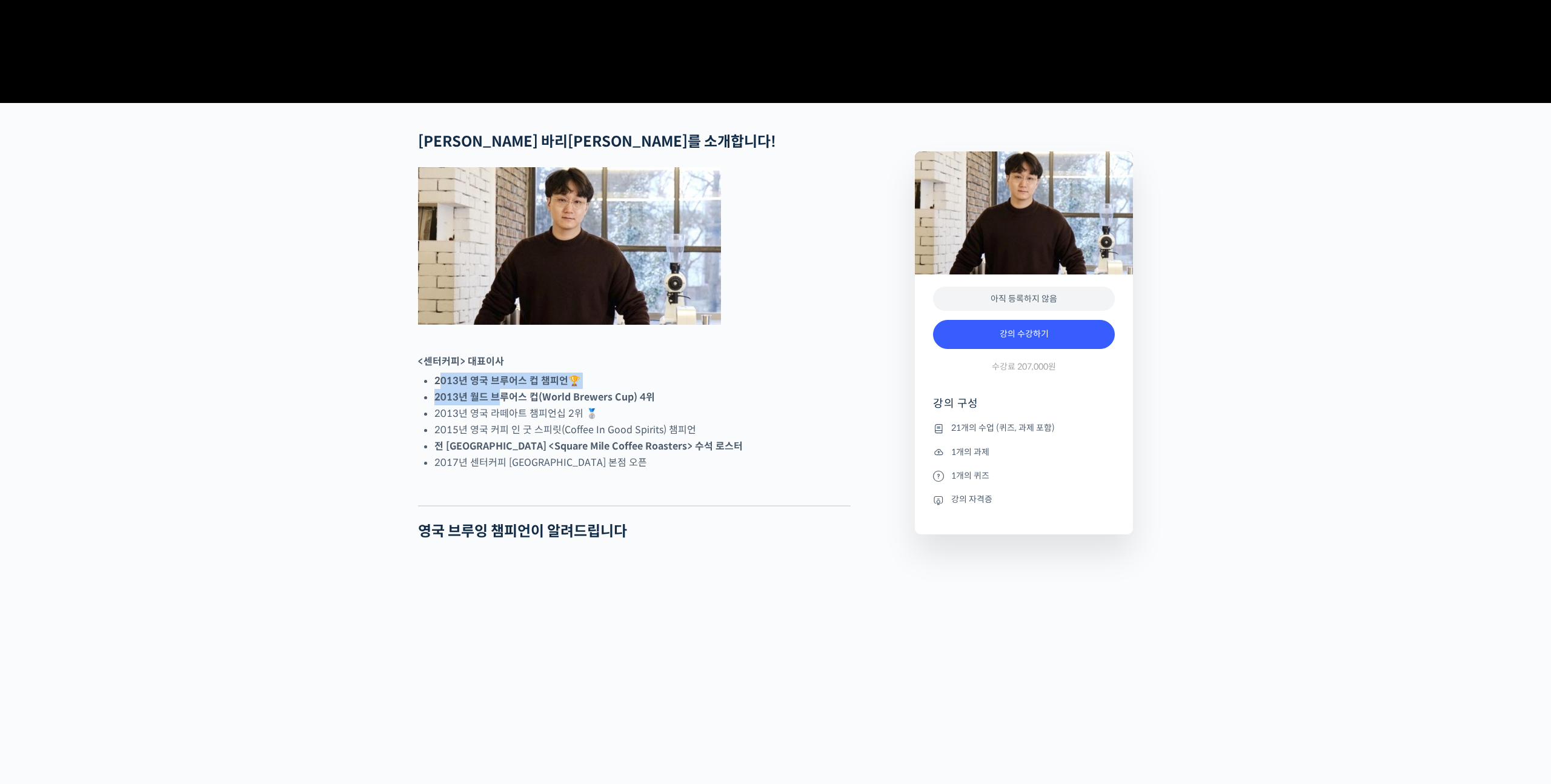
drag, startPoint x: 440, startPoint y: 422, endPoint x: 501, endPoint y: 443, distance: 64.5
click at [501, 443] on ul "2013년 영국 브루어스 컵 챔피언 🏆 2013년 월드 브루어스 컵(World Brewers Cup) 4위 2013년 영국 라떼아트 챔피언십 …" at bounding box center [642, 421] width 416 height 98
drag, startPoint x: 544, startPoint y: 462, endPoint x: 556, endPoint y: 468, distance: 13.4
click at [556, 468] on ul "2013년 영국 브루어스 컵 챔피언 🏆 2013년 월드 브루어스 컵(World Brewers Cup) 4위 2013년 영국 라떼아트 챔피언십 …" at bounding box center [642, 421] width 416 height 98
click at [556, 438] on li "2015년 영국 커피 인 굿 스피릿(Coffee In Good Spirits) 챔피언" at bounding box center [642, 430] width 416 height 16
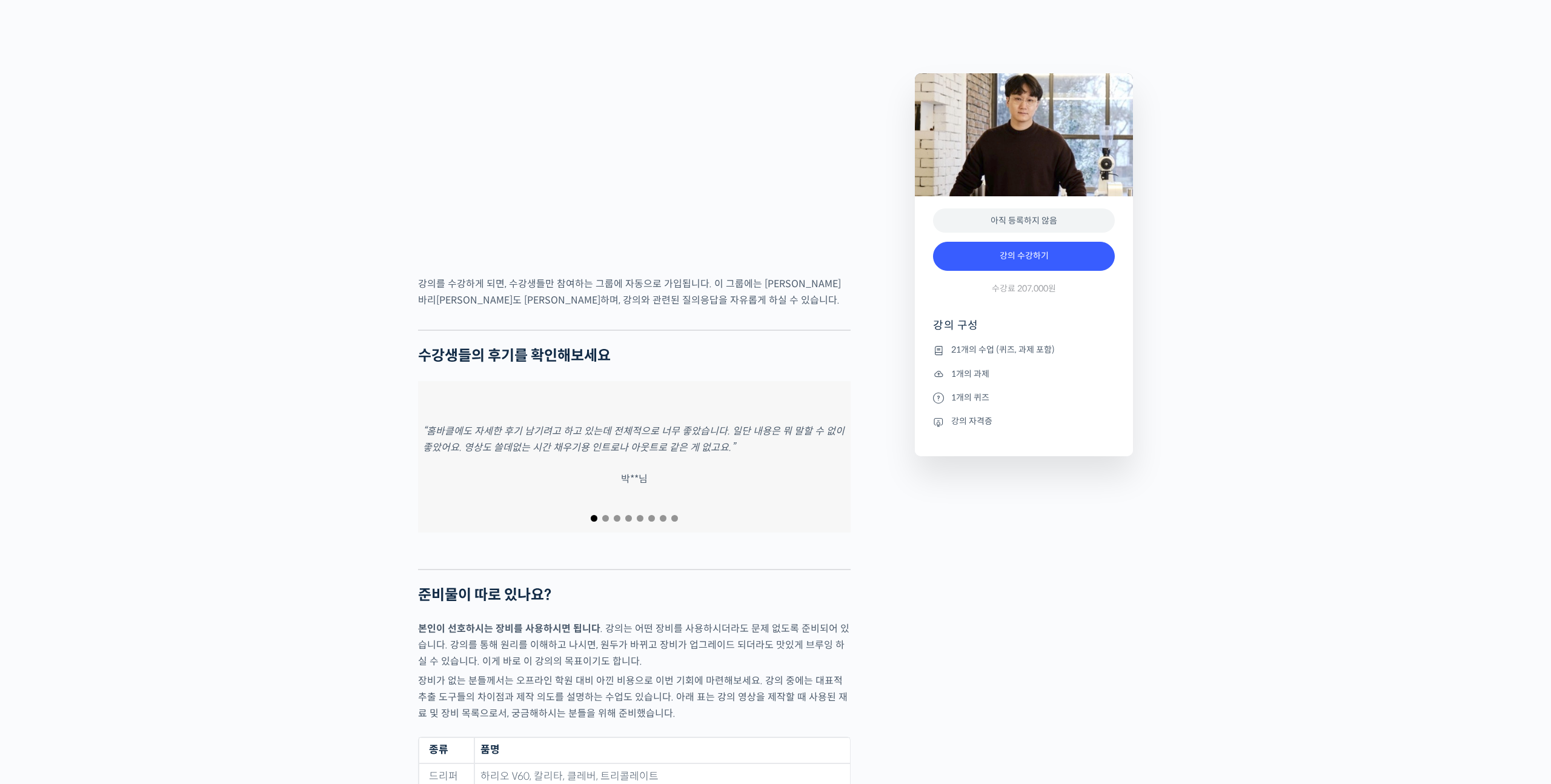
scroll to position [4609, 0]
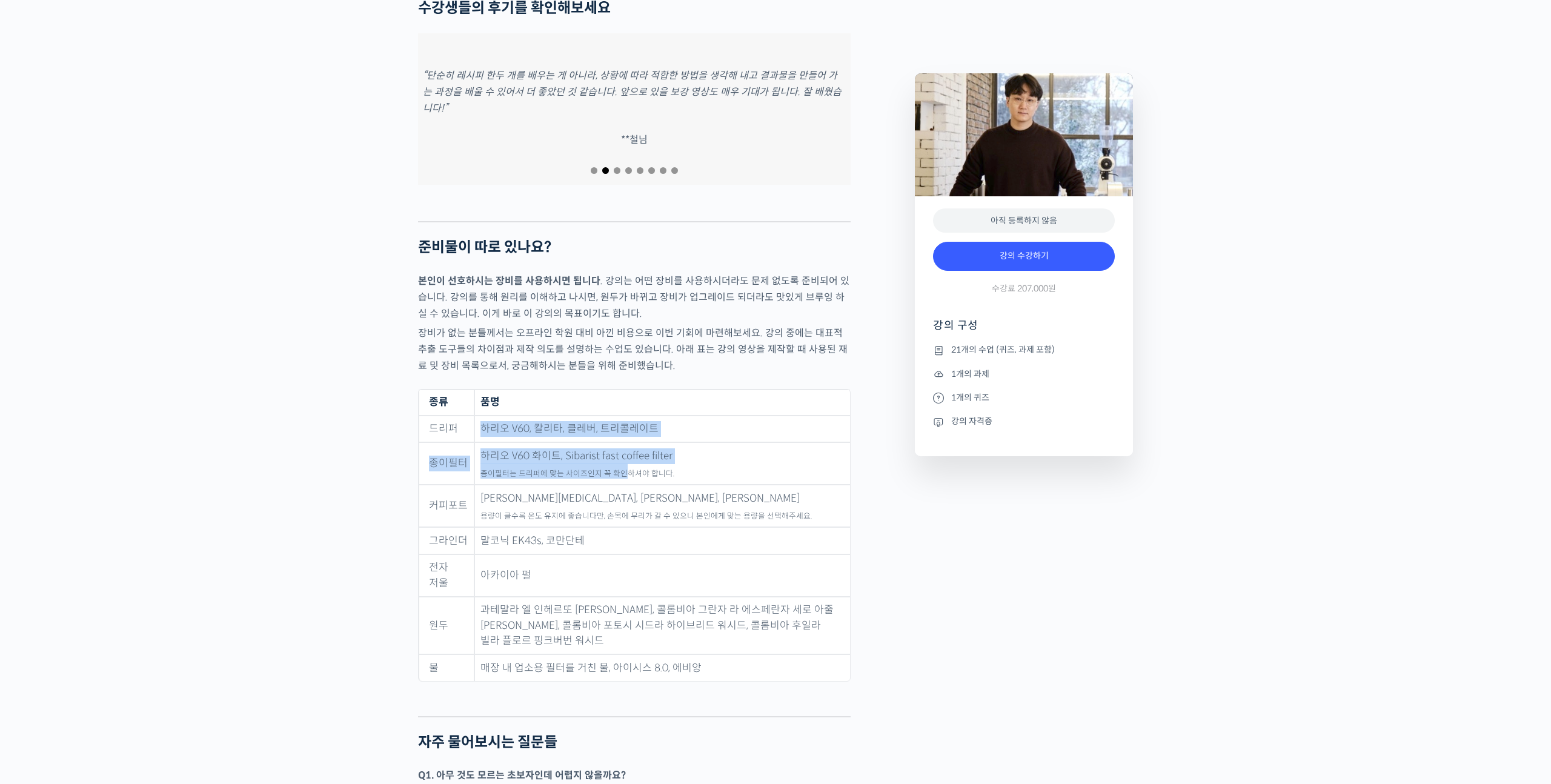
drag, startPoint x: 472, startPoint y: 389, endPoint x: 623, endPoint y: 436, distance: 158.1
click at [623, 436] on tbody "드리퍼 하리오 V60, 칼리타, 클레버, 트리콜레이트 종이필터 하리오 V60 화이트, Sibarist fast coffee filter 종이필…" at bounding box center [634, 548] width 431 height 265
click at [623, 469] on sub "종이필터는 드리퍼에 맞는 사이즈인지 꼭 확인하셔야 합니다." at bounding box center [577, 474] width 194 height 10
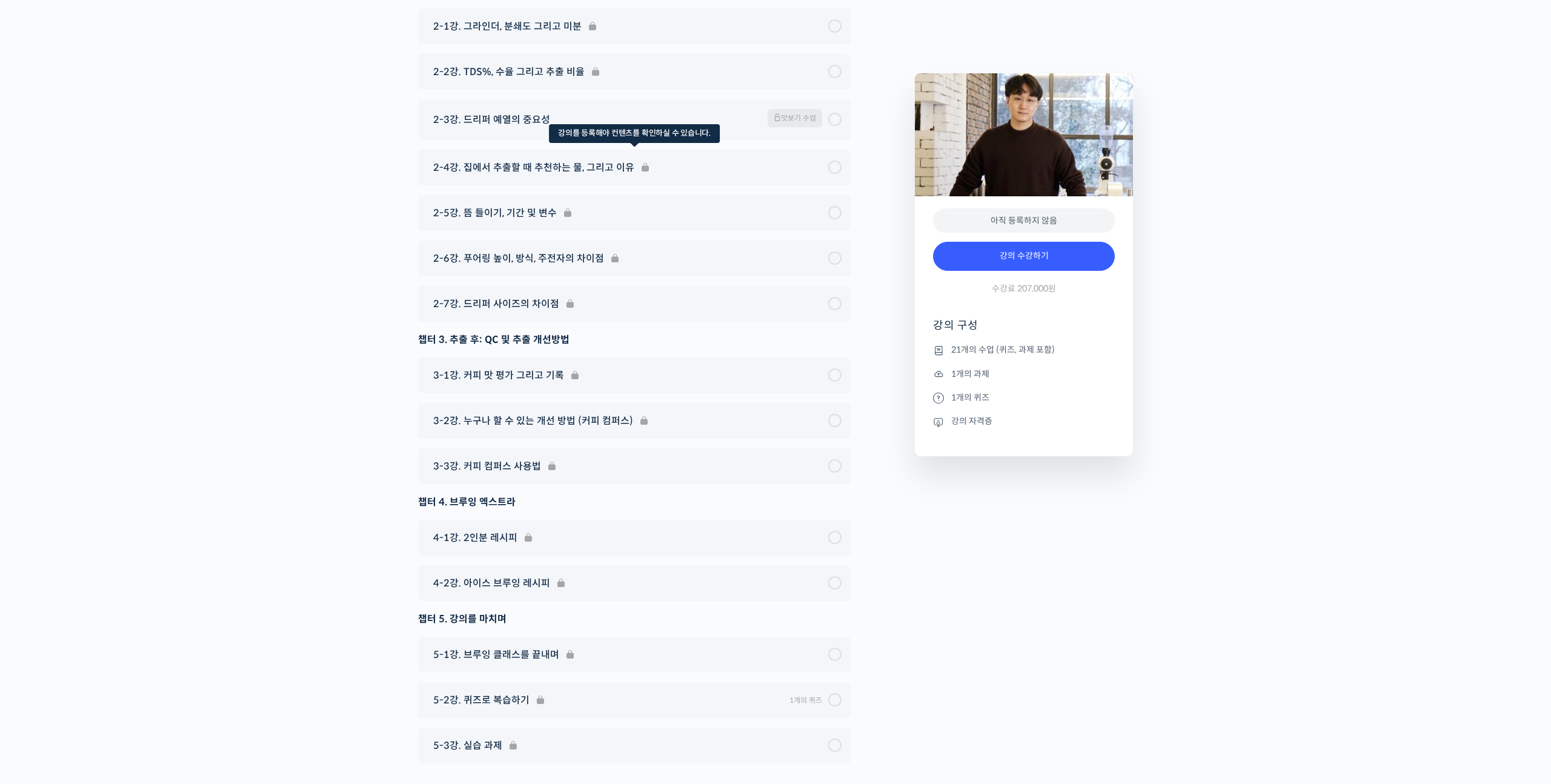
scroll to position [6298, 0]
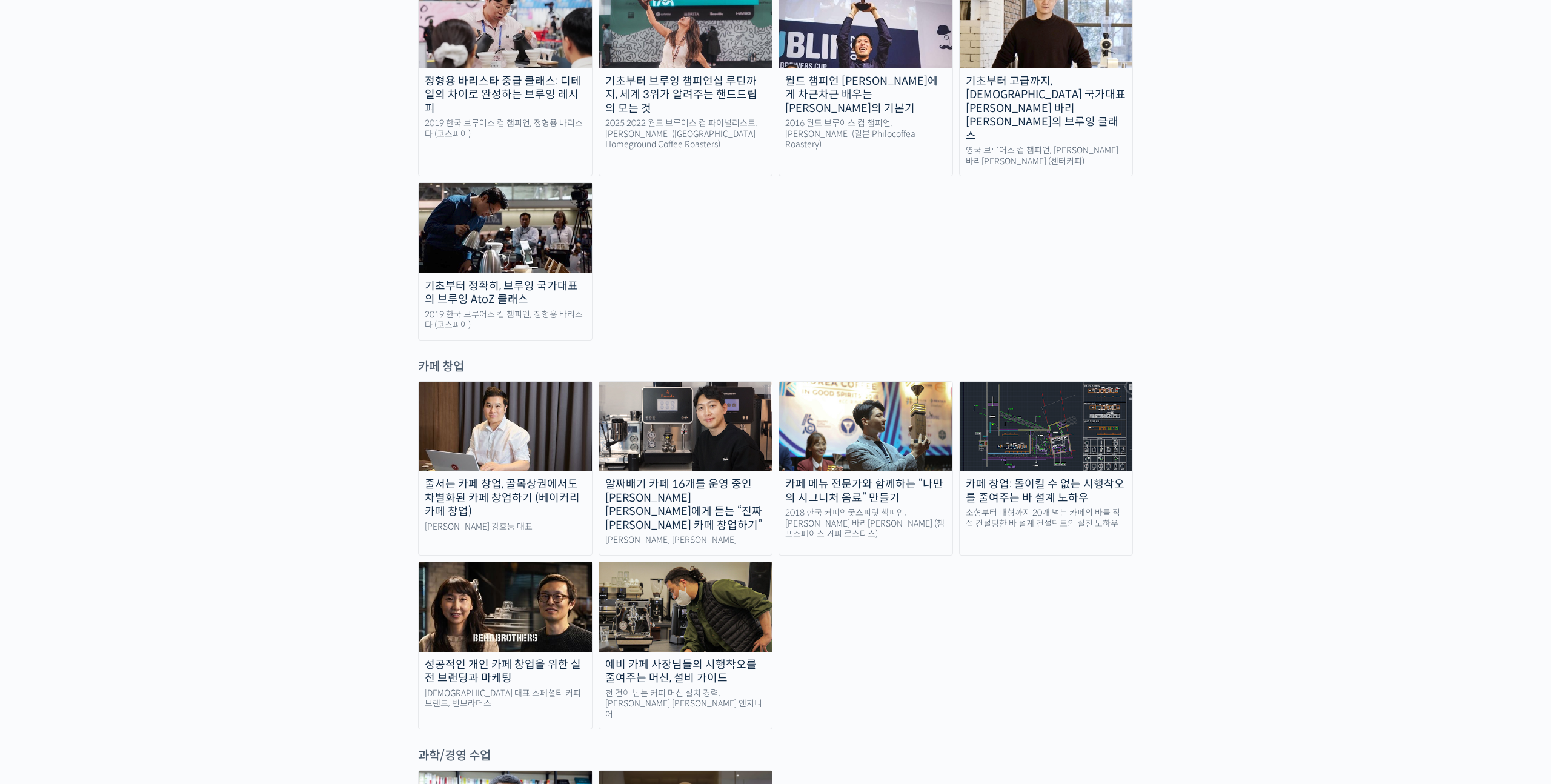
scroll to position [2300, 0]
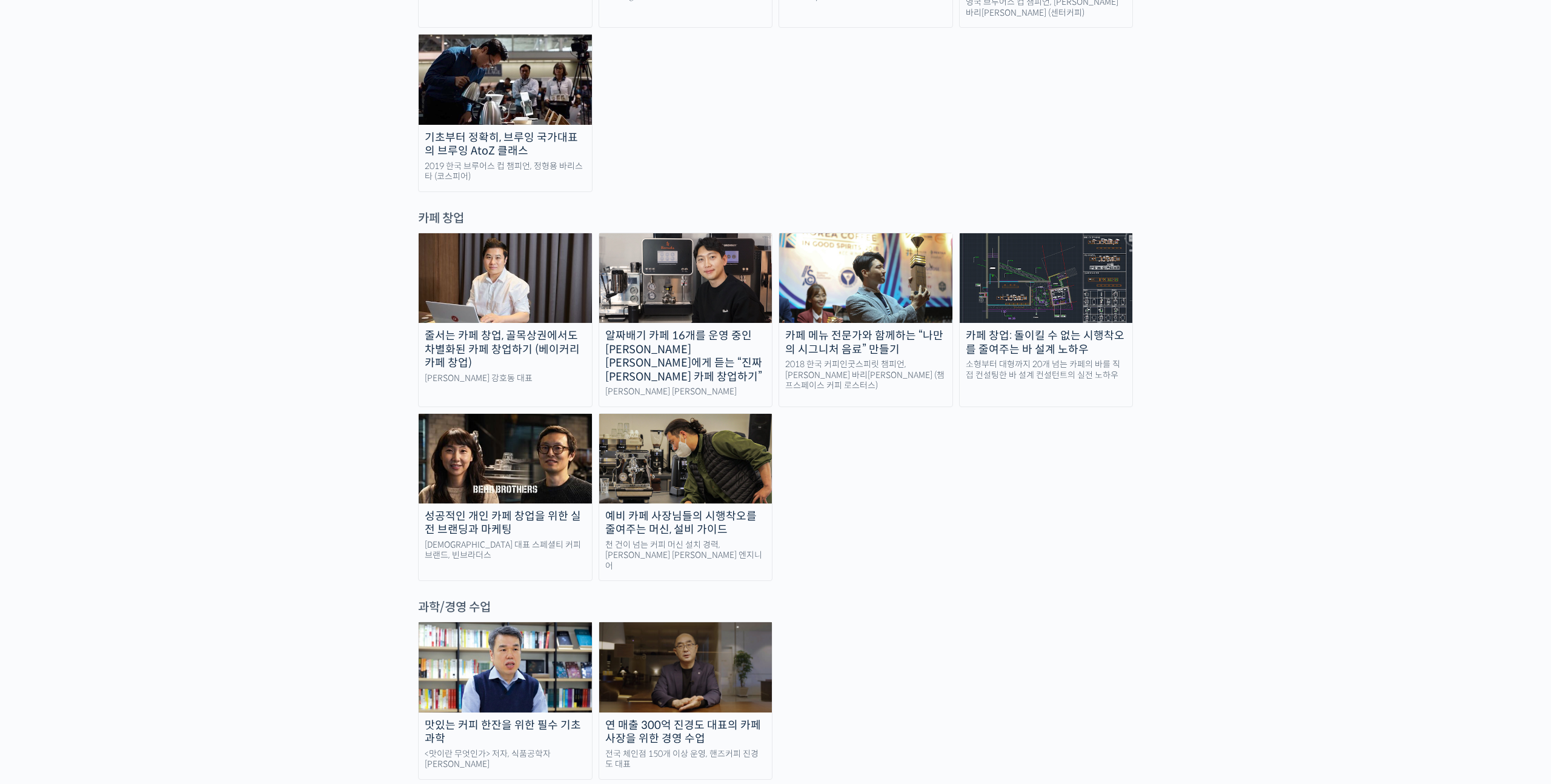
click at [495, 509] on div "성공적인 개인 카페 창업을 위한 실전 브랜딩과 마케팅" at bounding box center [505, 523] width 174 height 28
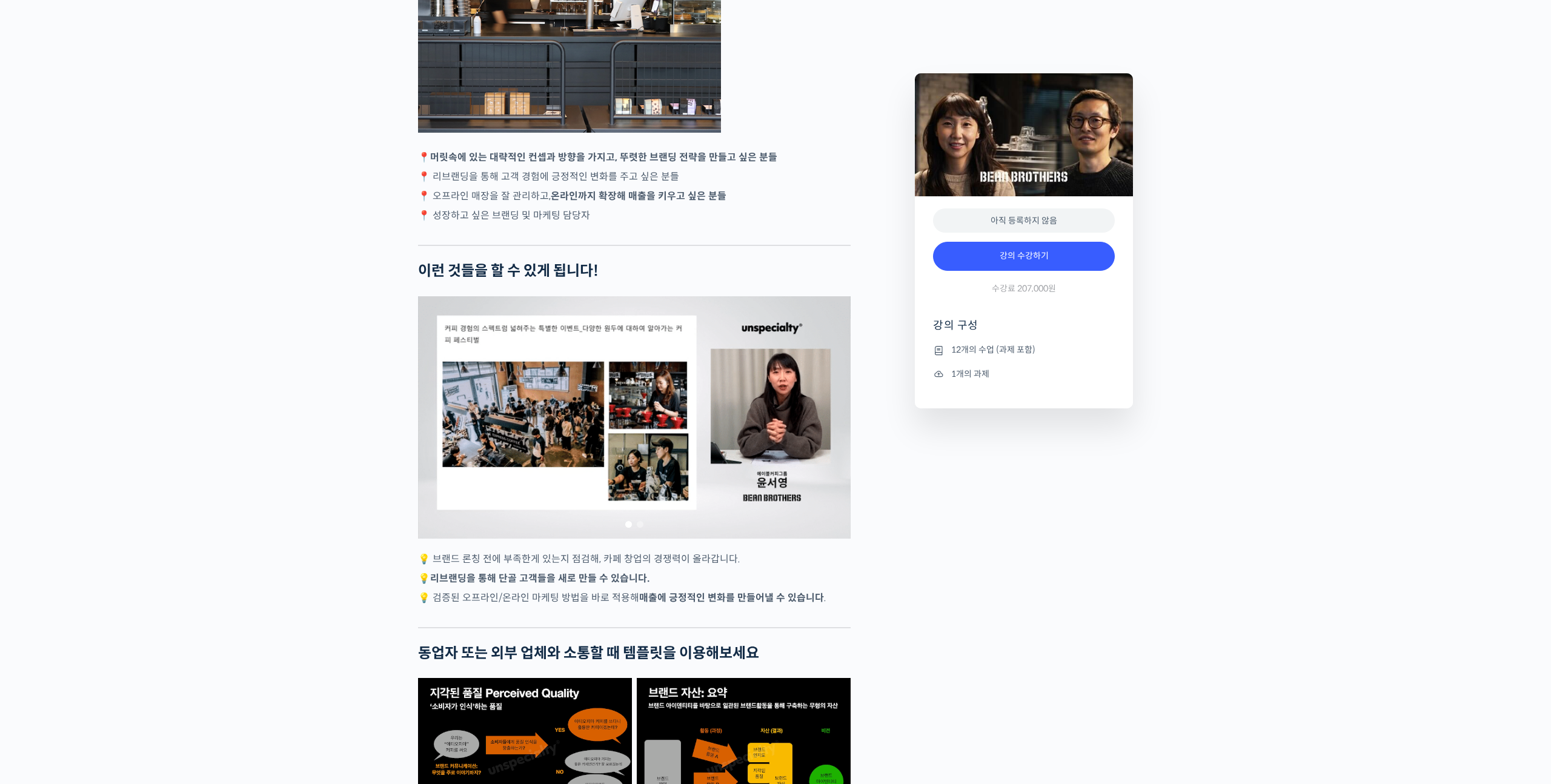
scroll to position [2834, 0]
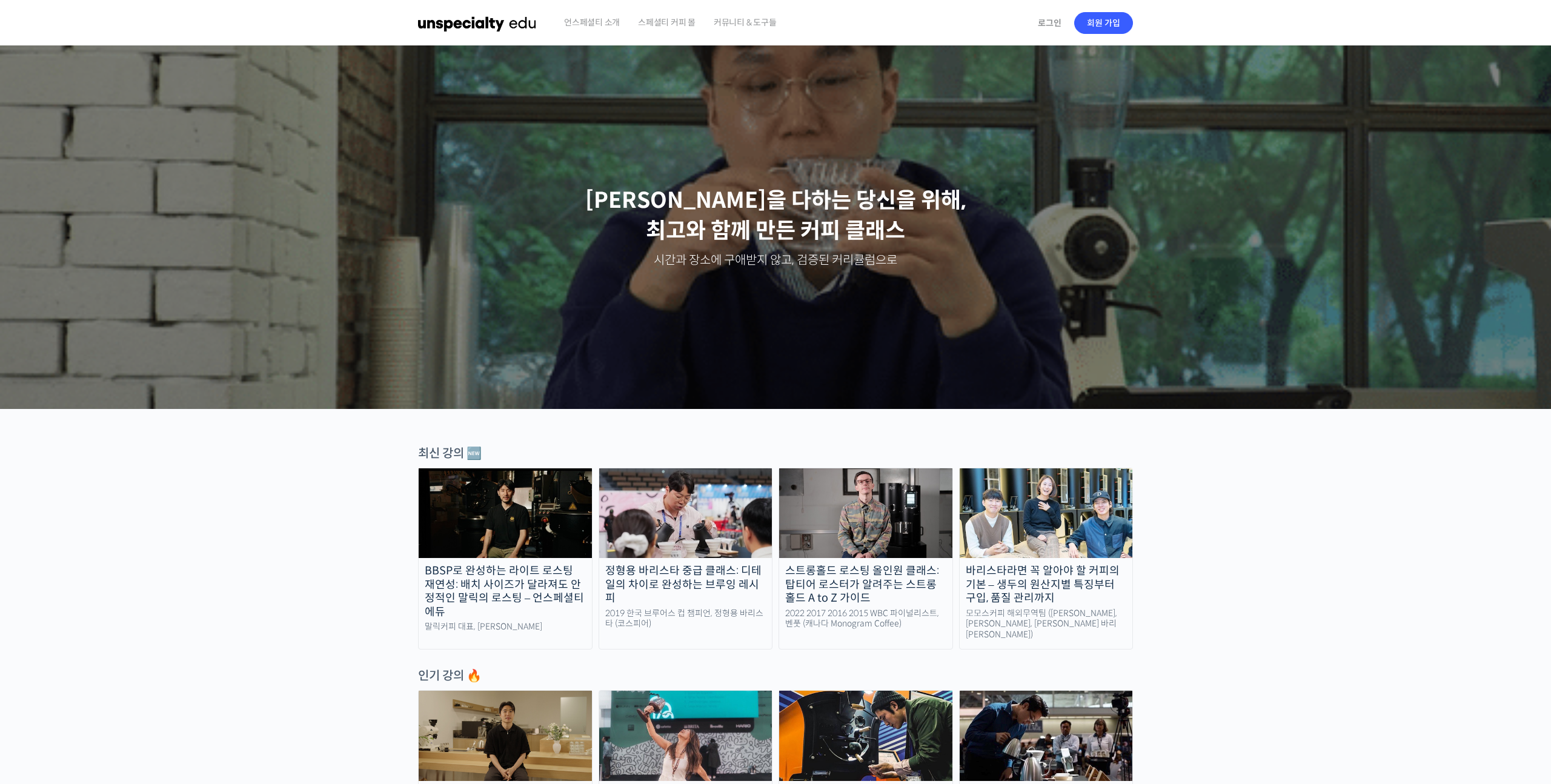
click at [661, 26] on span "스페셜티 커피 몰" at bounding box center [667, 22] width 57 height 46
